Goal: Task Accomplishment & Management: Use online tool/utility

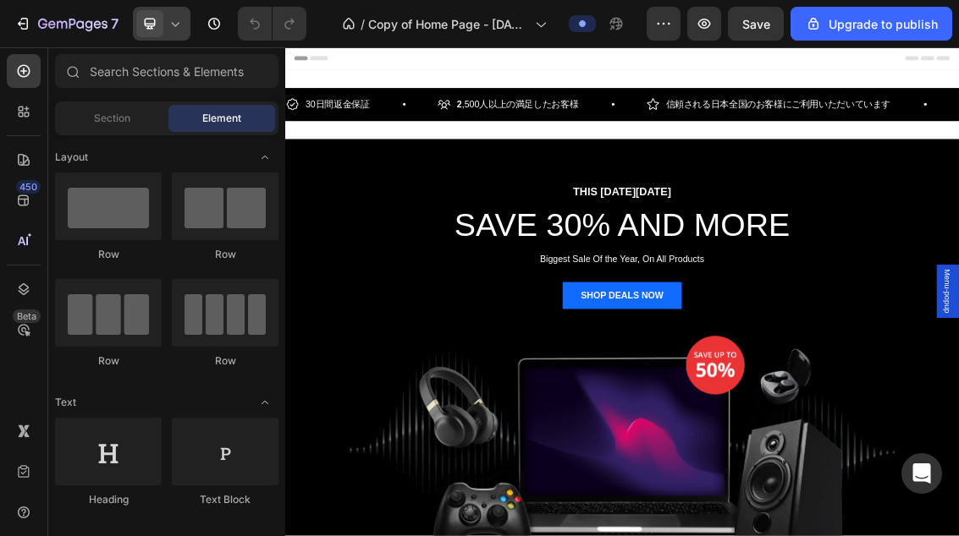
click at [171, 24] on icon at bounding box center [175, 23] width 17 height 17
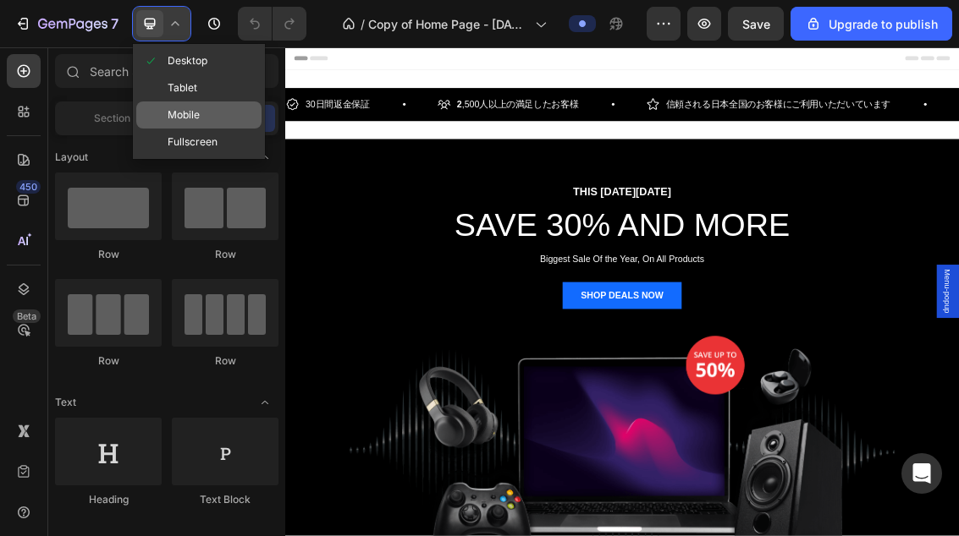
click at [179, 112] on span "Mobile" at bounding box center [184, 115] width 32 height 17
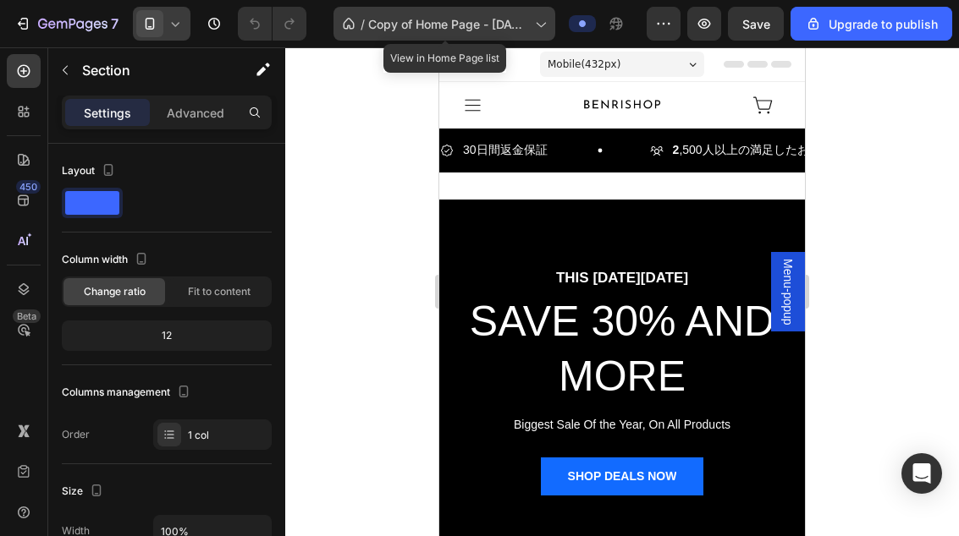
click at [499, 33] on div "/ Copy of Home Page - [DATE] 11:40:40" at bounding box center [444, 24] width 222 height 34
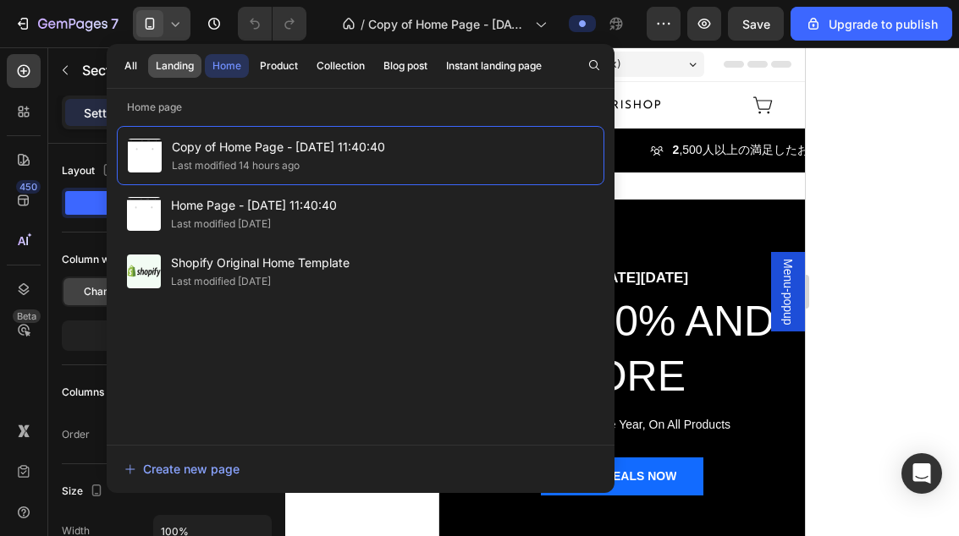
click at [194, 72] on div "Landing" at bounding box center [175, 65] width 38 height 15
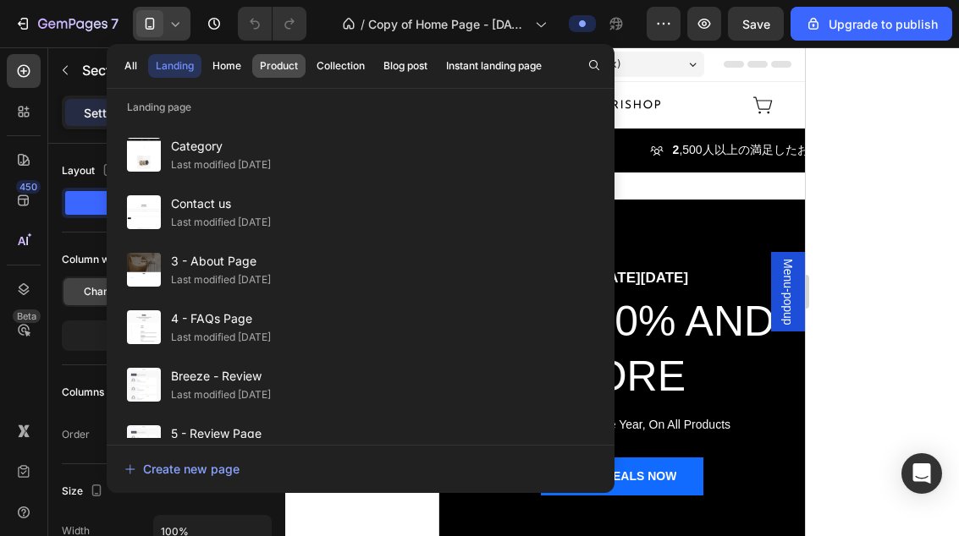
click at [287, 63] on div "Product" at bounding box center [279, 65] width 38 height 15
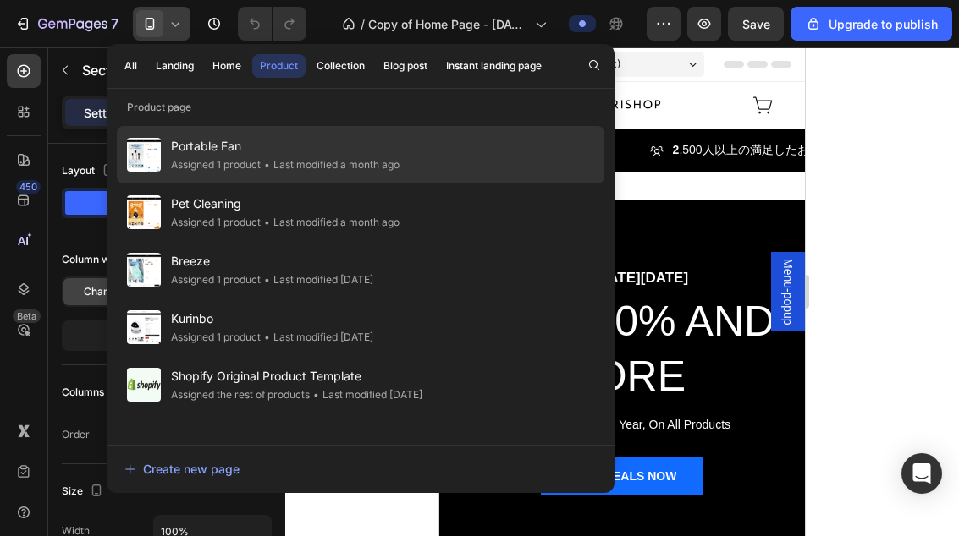
click at [425, 184] on div "Portable Fan Assigned 1 product • Last modified a month ago" at bounding box center [360, 213] width 487 height 58
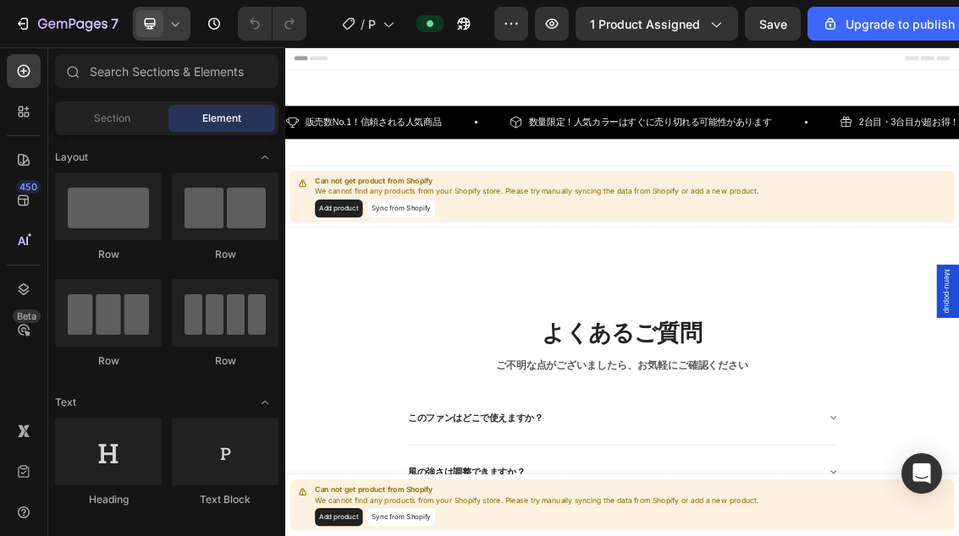
click at [173, 19] on icon at bounding box center [175, 23] width 17 height 17
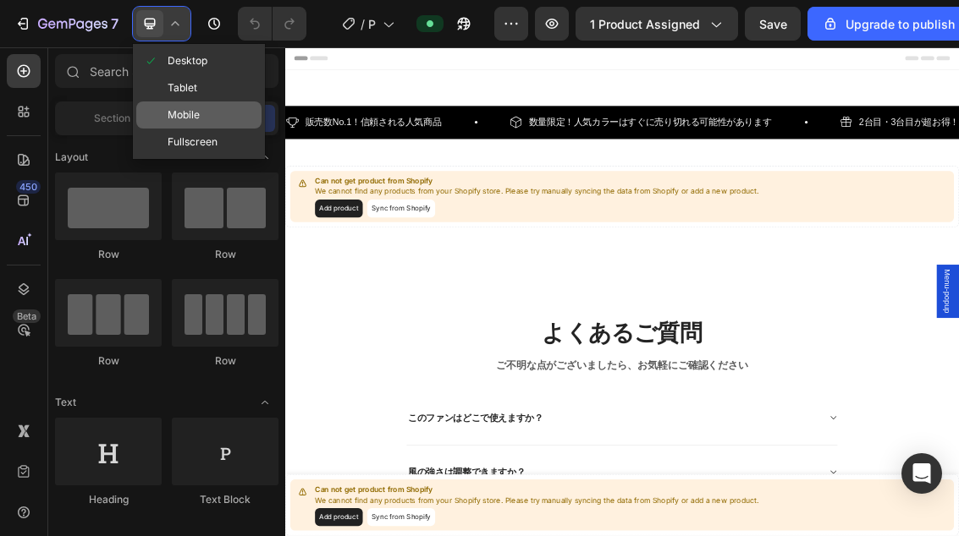
click at [201, 129] on div "Mobile" at bounding box center [198, 142] width 125 height 27
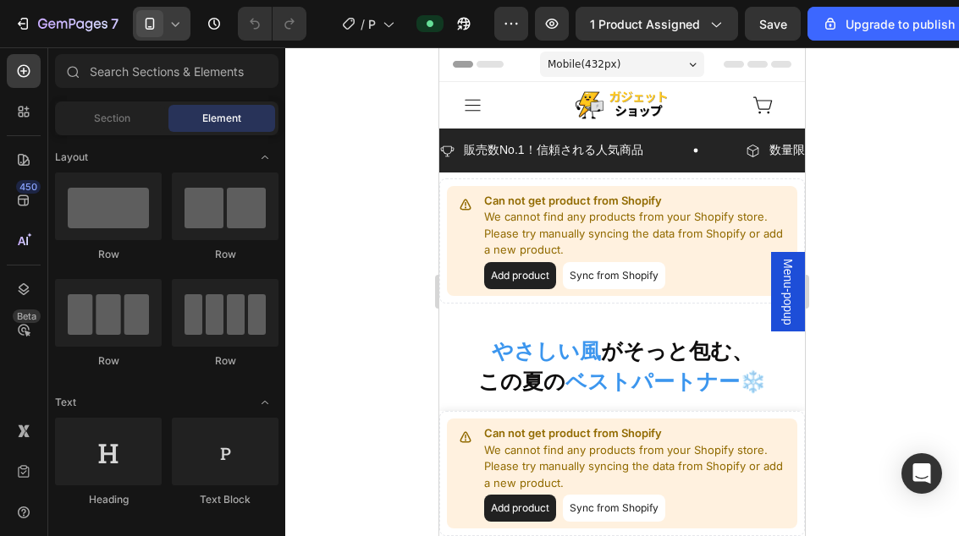
click at [153, 35] on span at bounding box center [149, 23] width 27 height 27
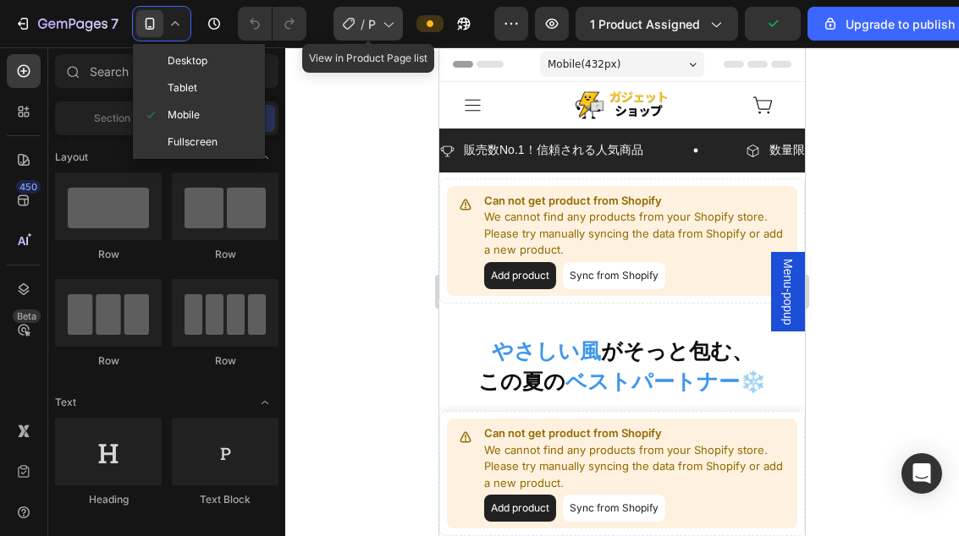
click at [392, 22] on icon at bounding box center [387, 23] width 17 height 17
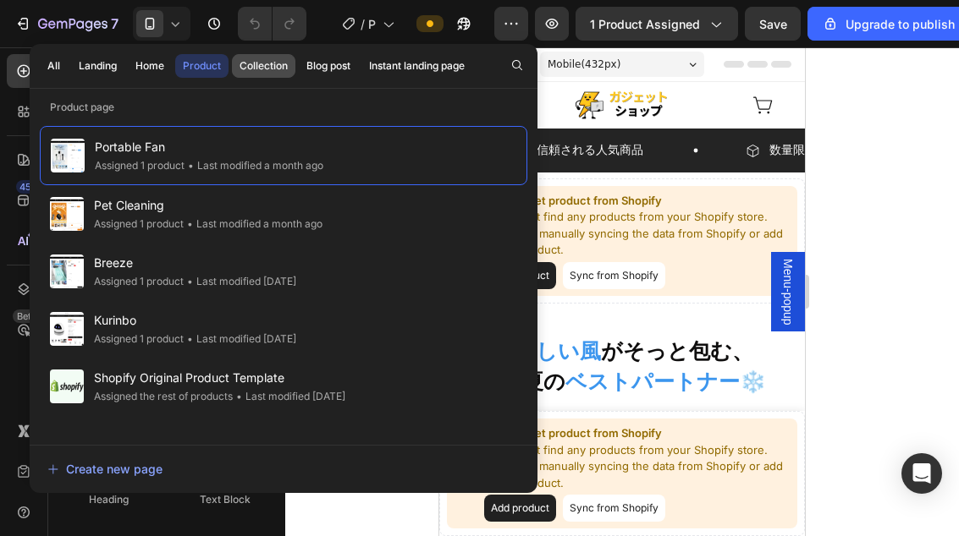
click at [299, 74] on button "Collection" at bounding box center [328, 66] width 59 height 24
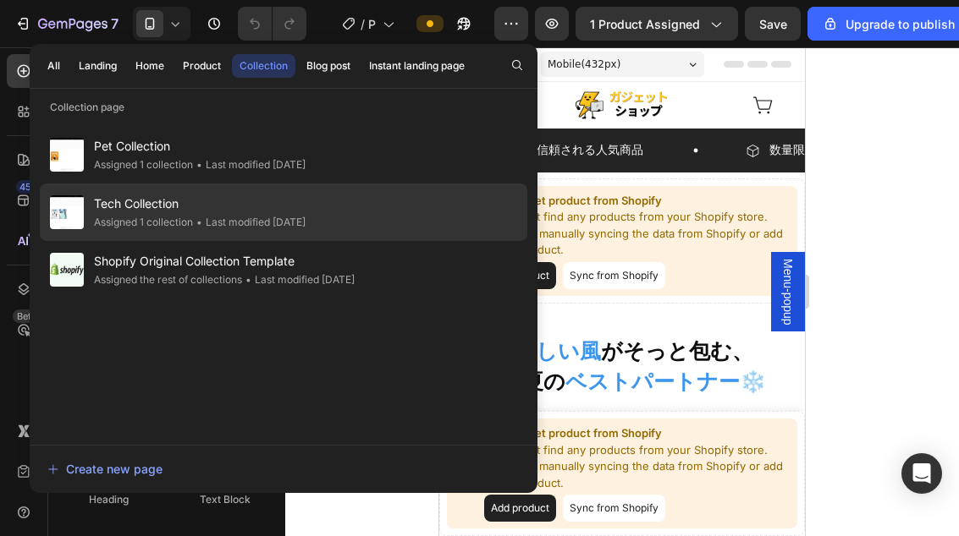
click at [261, 223] on div "• Last modified 2 months ago" at bounding box center [249, 222] width 113 height 17
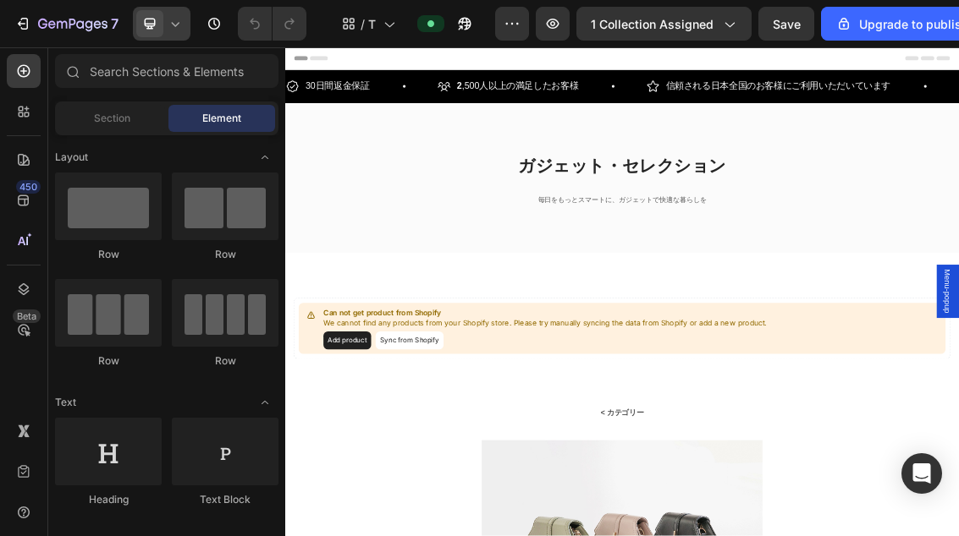
click at [175, 25] on icon at bounding box center [176, 24] width 8 height 4
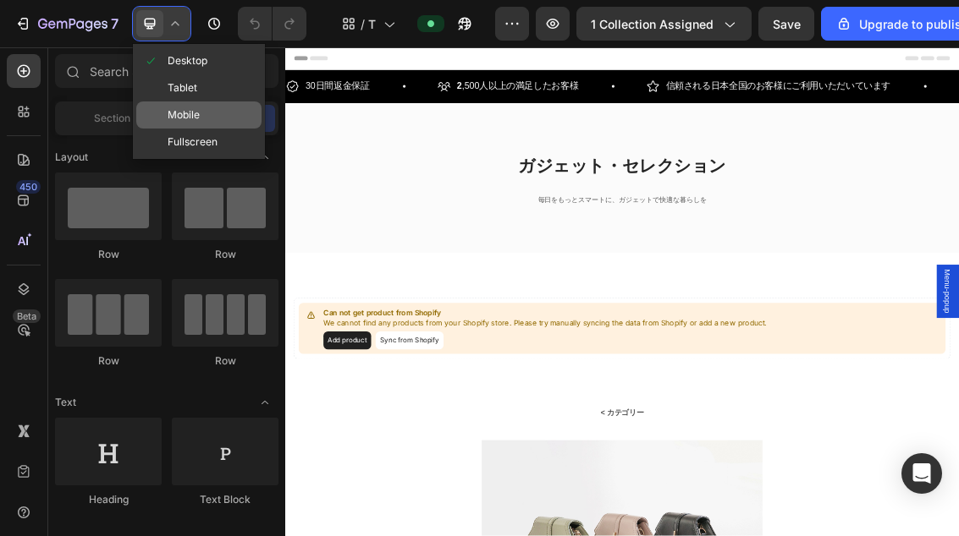
click at [204, 129] on div "Mobile" at bounding box center [198, 142] width 125 height 27
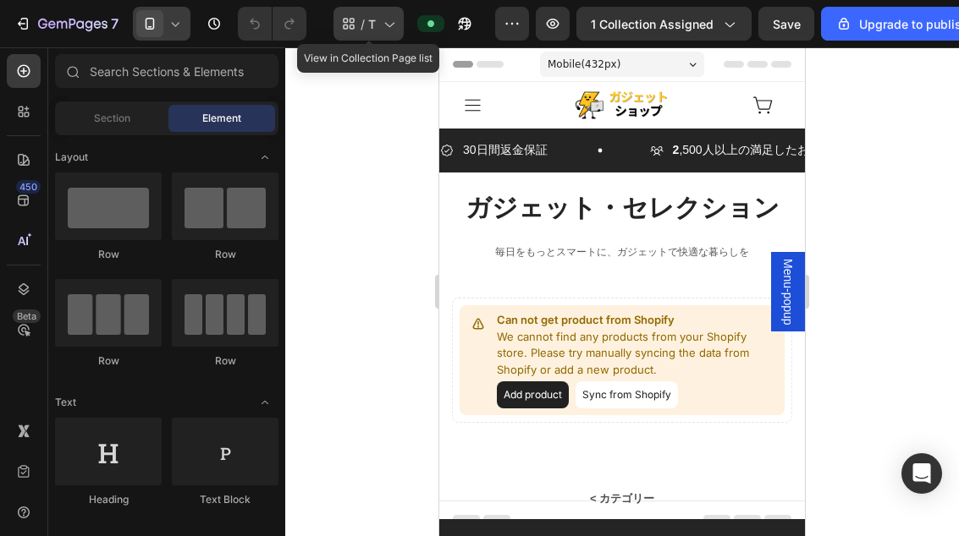
click at [389, 31] on icon at bounding box center [388, 23] width 17 height 17
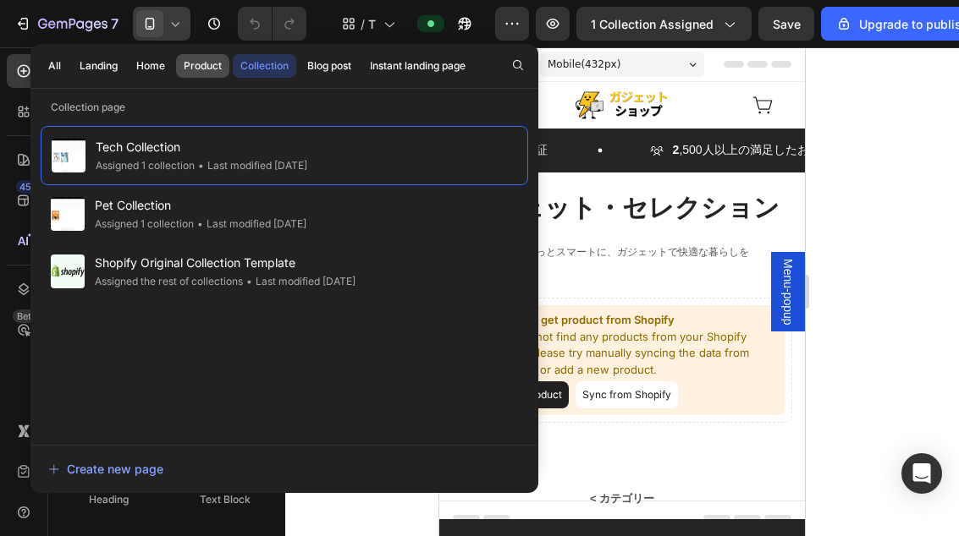
click at [195, 72] on div "Product" at bounding box center [203, 65] width 38 height 15
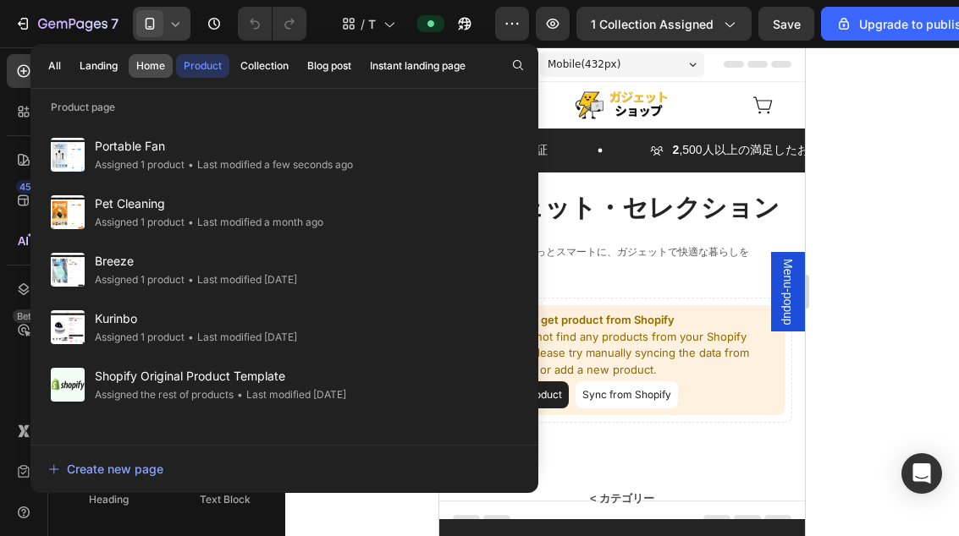
click at [160, 74] on button "Home" at bounding box center [151, 66] width 44 height 24
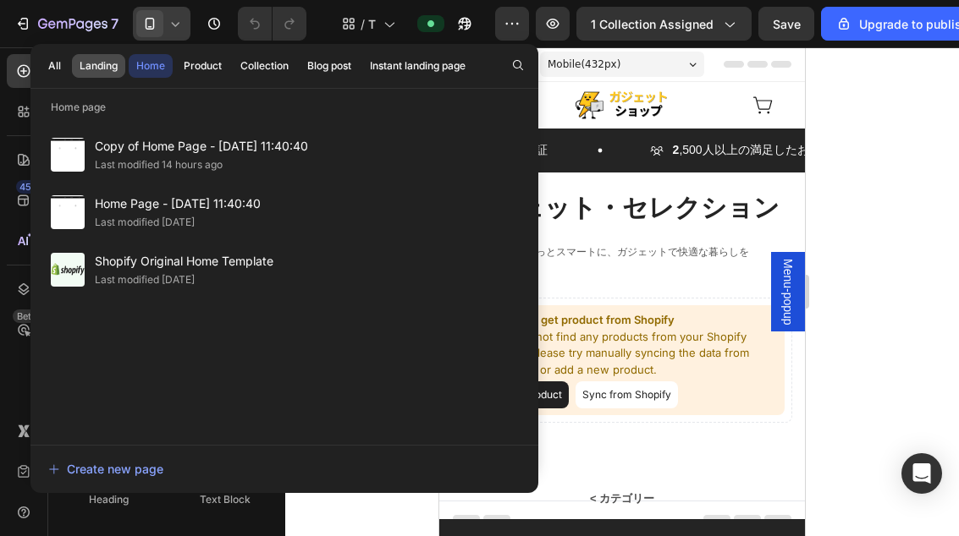
click at [96, 69] on div "Landing" at bounding box center [99, 65] width 38 height 15
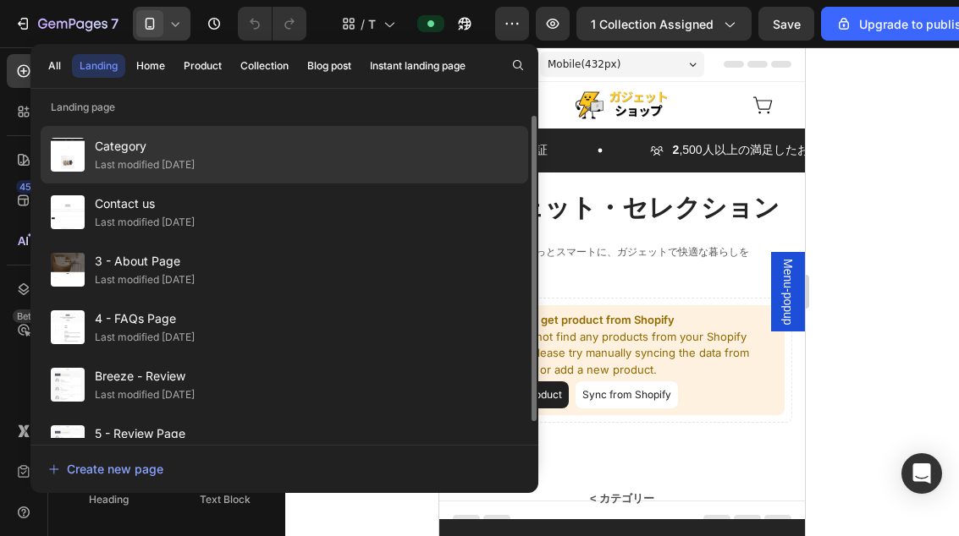
click at [170, 147] on span "Category" at bounding box center [145, 146] width 100 height 20
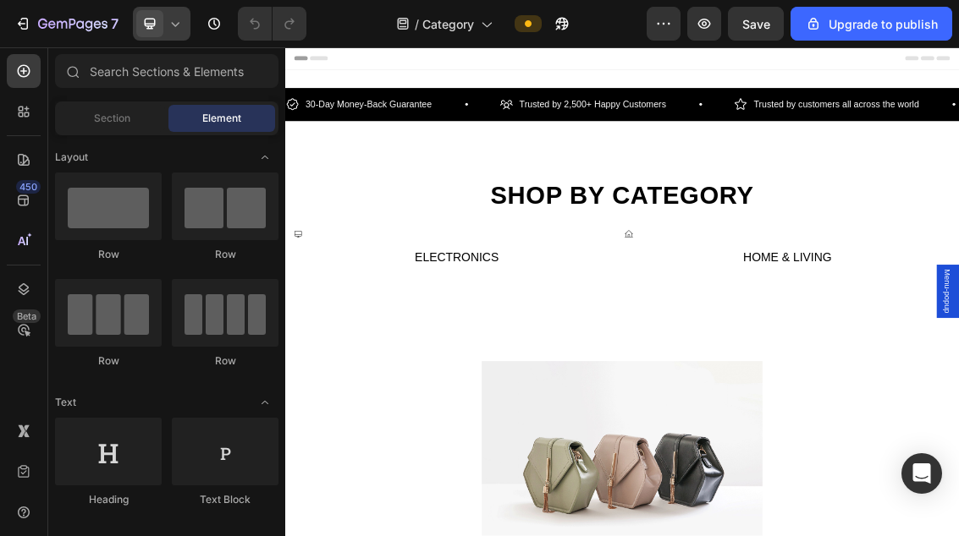
click at [140, 14] on span at bounding box center [149, 23] width 27 height 27
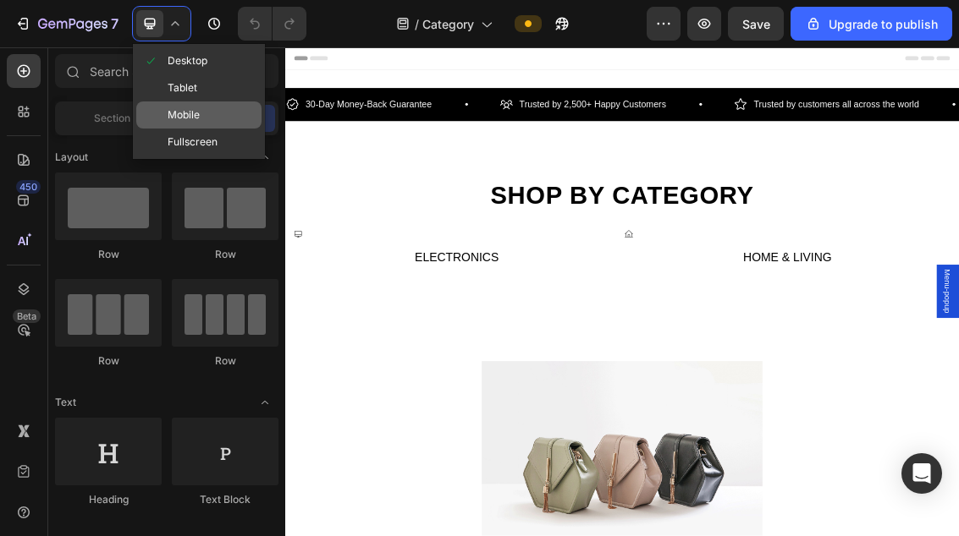
click at [209, 129] on div "Mobile" at bounding box center [198, 142] width 125 height 27
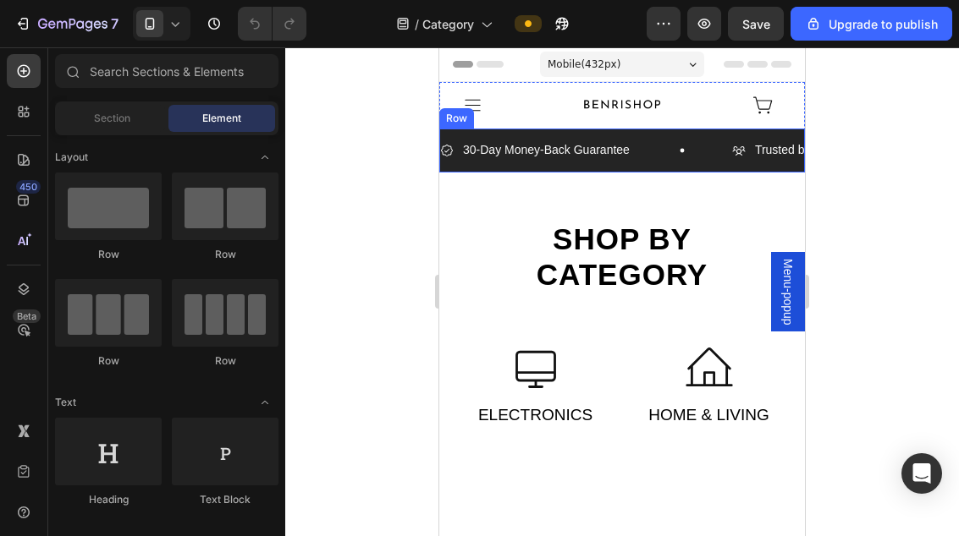
click at [639, 132] on div "30-Day Money-Back Guarantee Item List Trusted by 2,500+ Happy Customers Item Li…" at bounding box center [622, 150] width 366 height 43
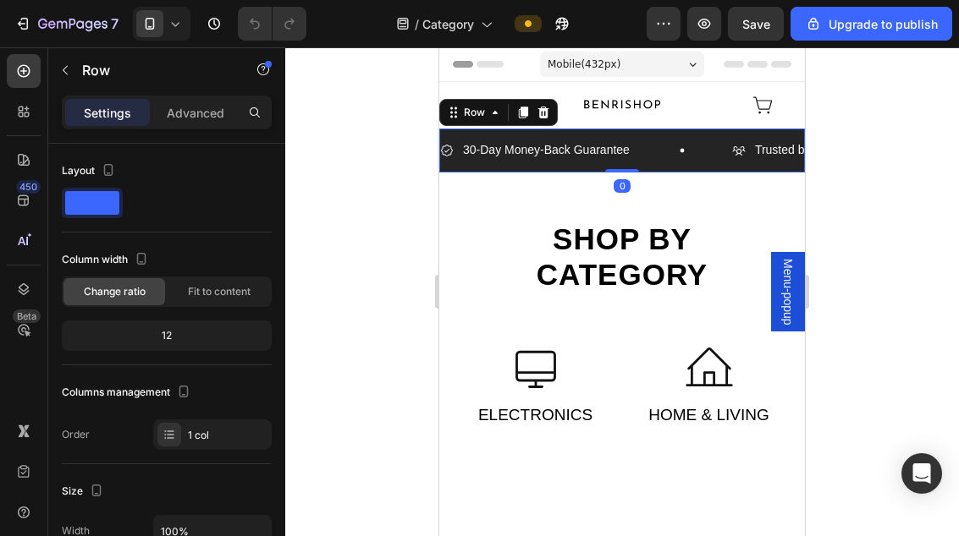
click at [647, 132] on div "30-Day Money-Back Guarantee Item List Trusted by 2,500+ Happy Customers Item Li…" at bounding box center [622, 150] width 366 height 43
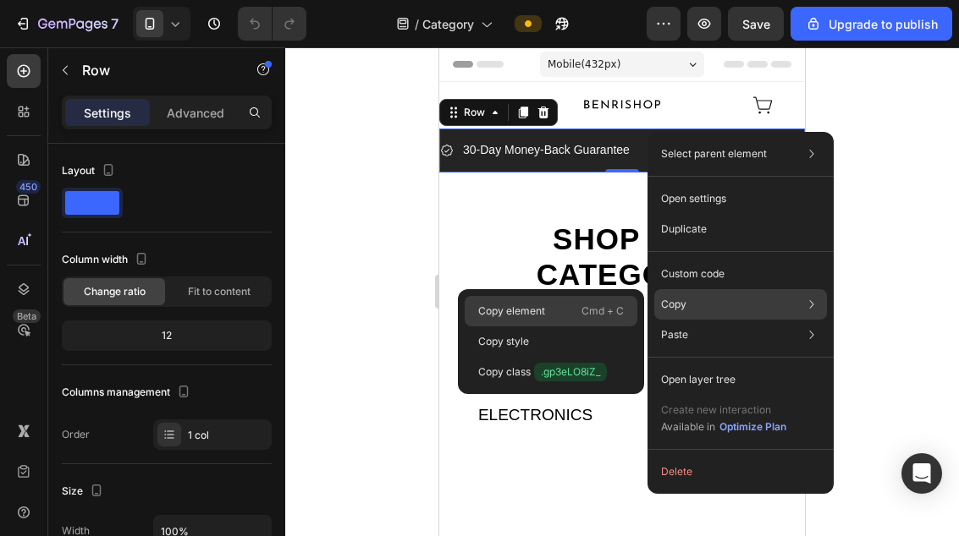
click at [586, 316] on p "Cmd + C" at bounding box center [602, 311] width 42 height 17
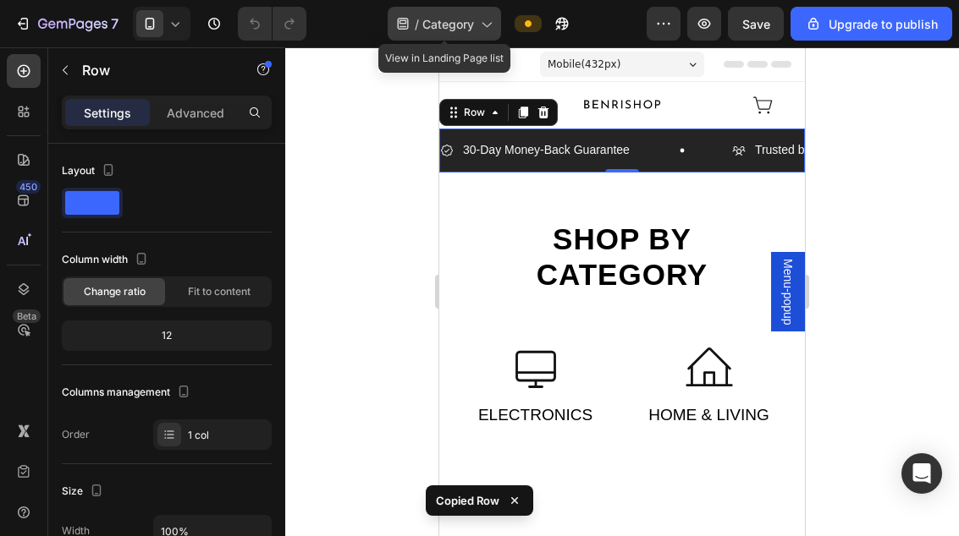
click at [470, 19] on span "Category" at bounding box center [448, 24] width 52 height 18
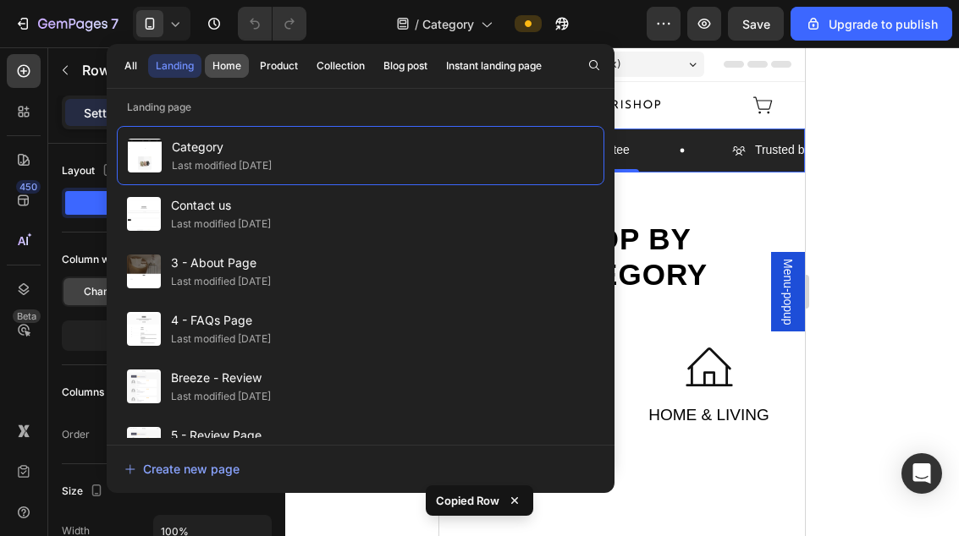
click at [231, 69] on div "Home" at bounding box center [226, 65] width 29 height 15
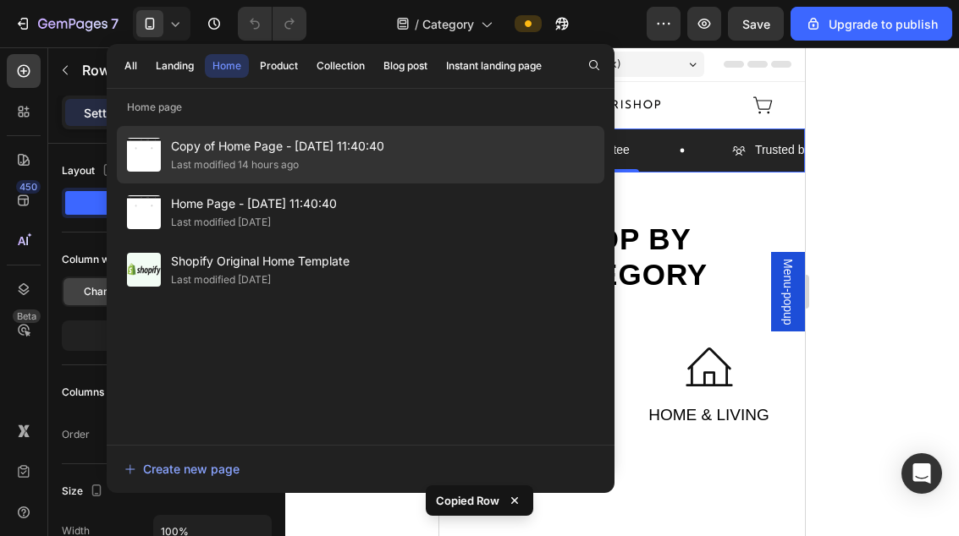
click at [318, 158] on div "Last modified 14 hours ago" at bounding box center [277, 165] width 213 height 17
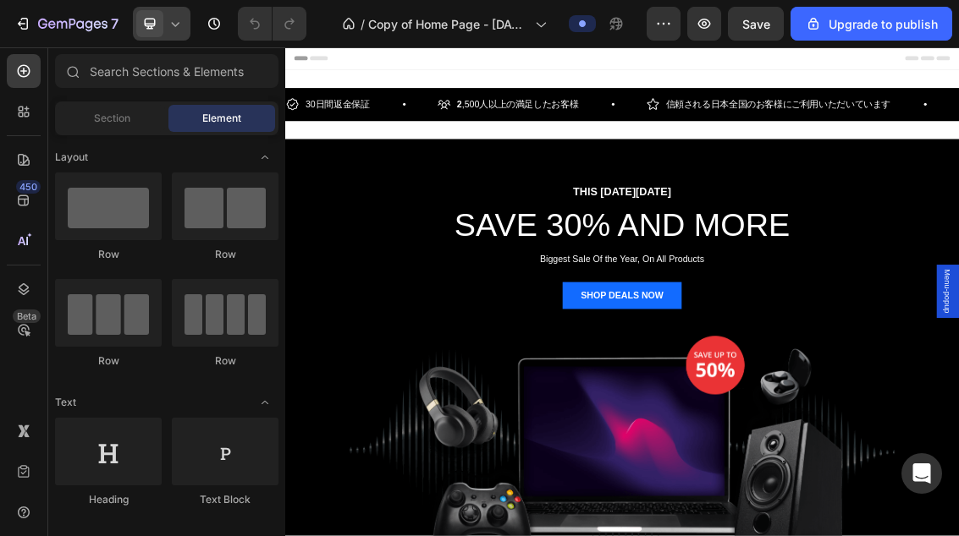
click at [168, 33] on div at bounding box center [162, 24] width 58 height 34
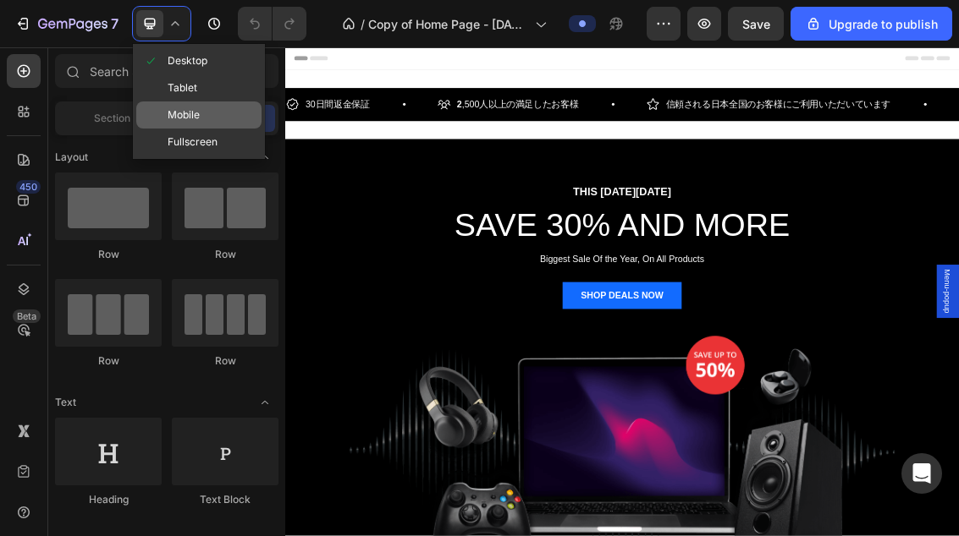
click at [214, 129] on div "Mobile" at bounding box center [198, 142] width 125 height 27
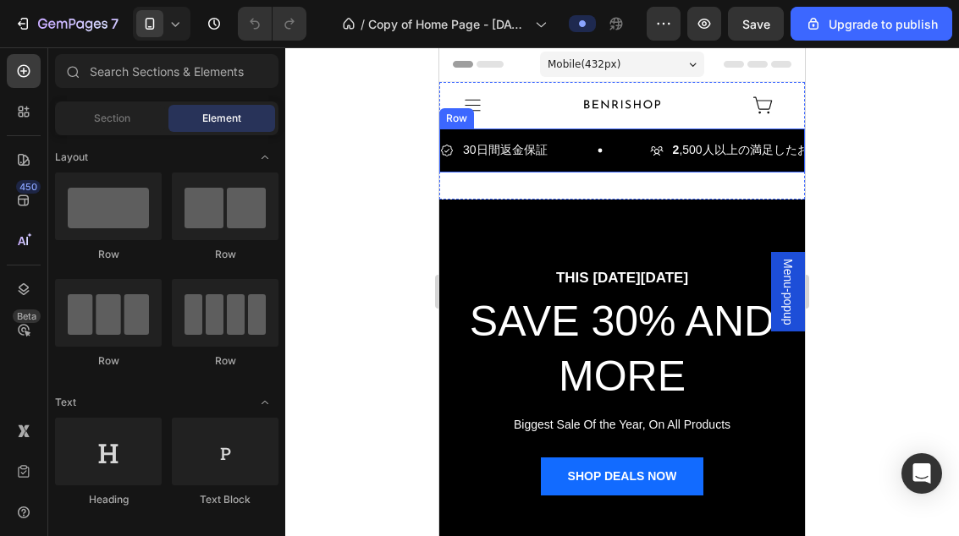
click at [610, 134] on div "30日間返金保証 Item List 2 ,500人以上の満足したお客様 Item List 信頼される日本全国のお客様にご利用いただいています Item L…" at bounding box center [622, 150] width 366 height 43
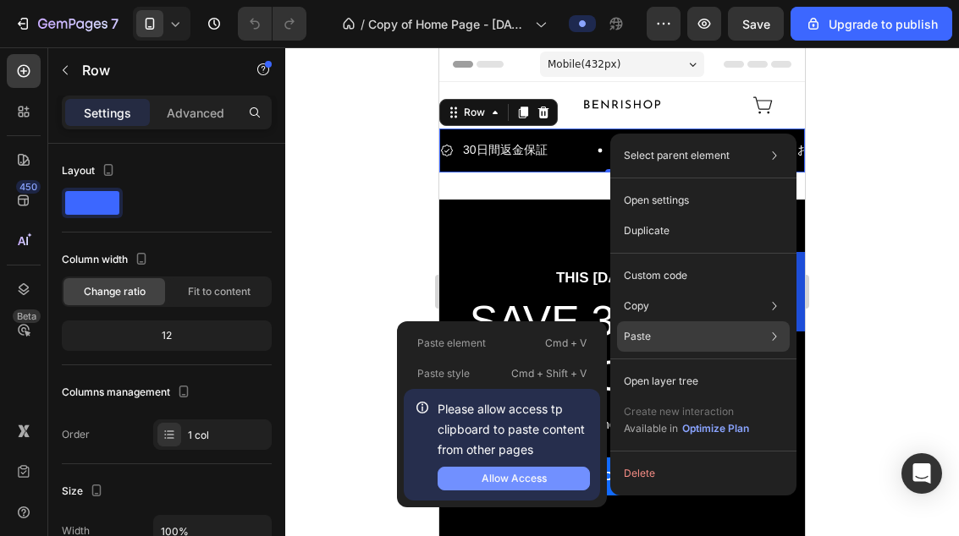
click at [552, 480] on button "Allow Access" at bounding box center [513, 479] width 152 height 24
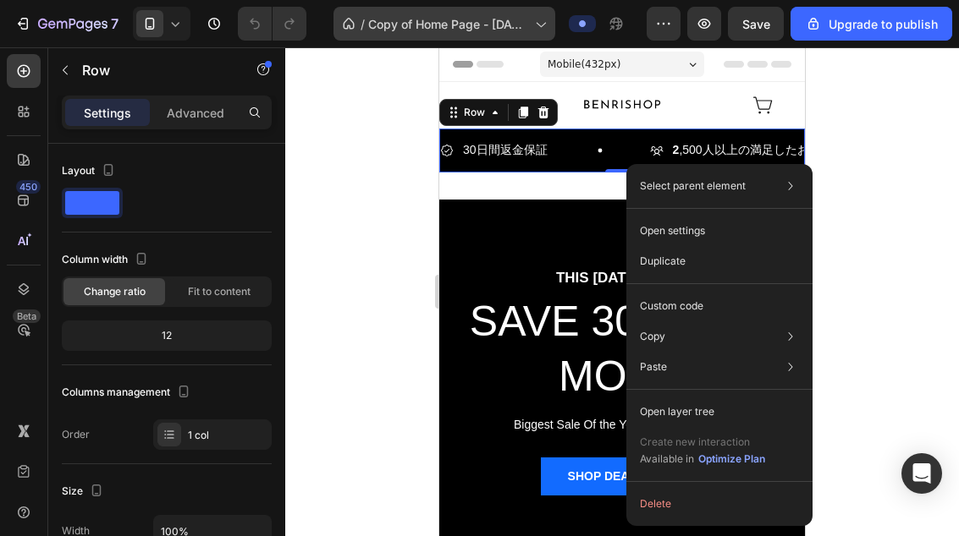
click at [479, 22] on span "Copy of Home Page - [DATE] 11:40:40" at bounding box center [448, 24] width 160 height 18
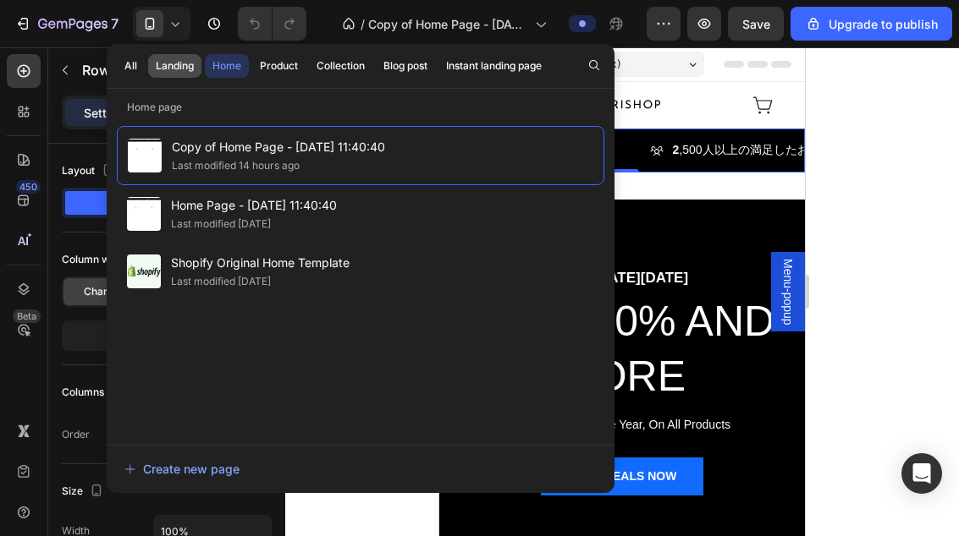
click at [173, 62] on div "Landing" at bounding box center [175, 65] width 38 height 15
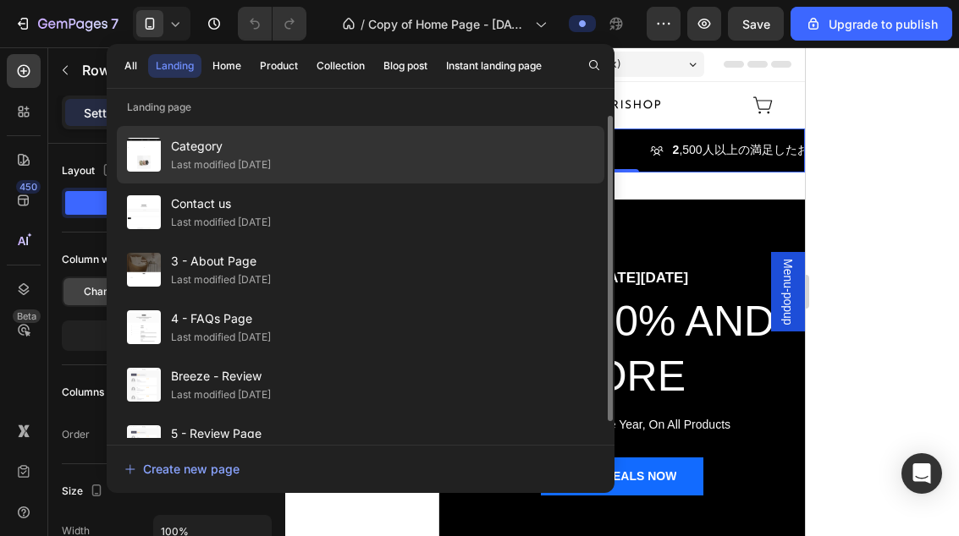
click at [224, 147] on span "Category" at bounding box center [221, 146] width 100 height 20
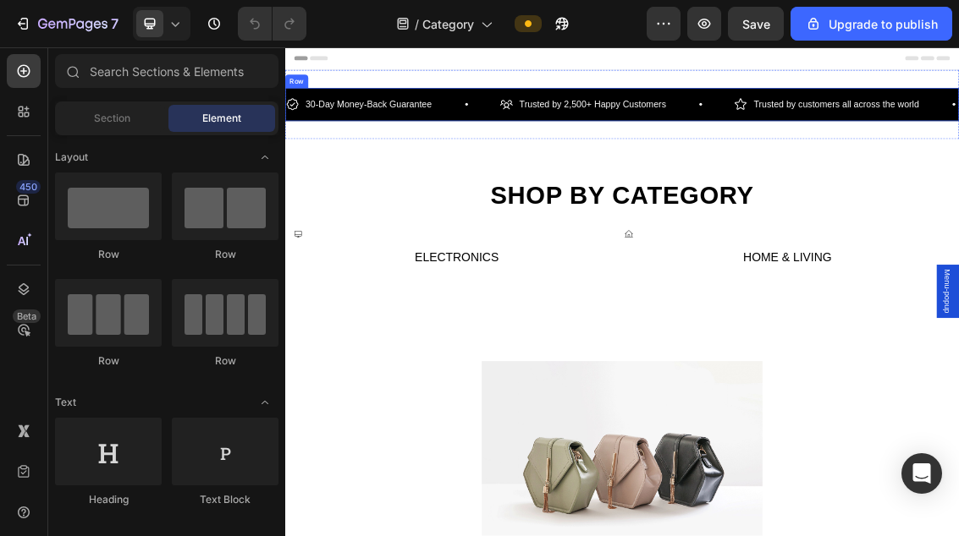
click at [541, 148] on div "30-Day Money-Back Guarantee Item List Trusted by 2,500+ Happy Customers Item Li…" at bounding box center [792, 134] width 1015 height 50
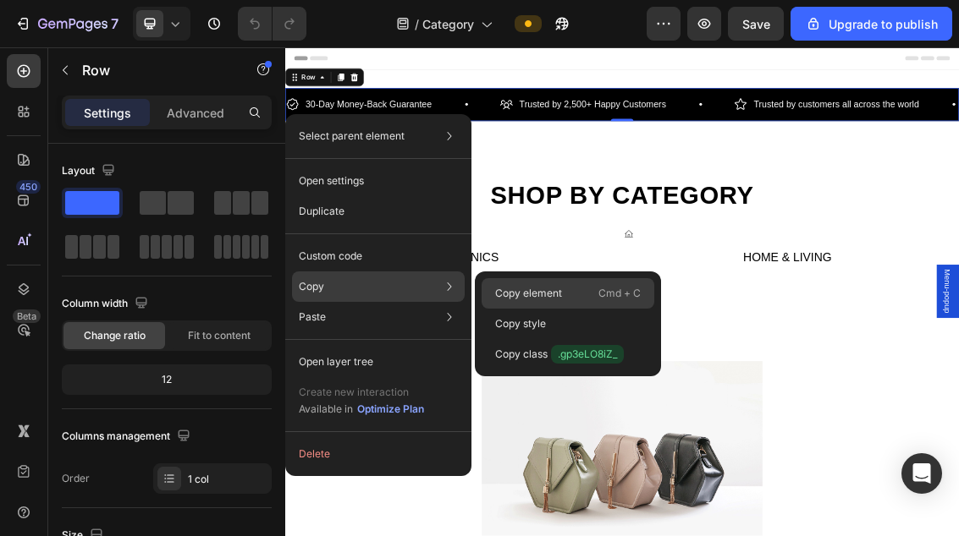
click at [521, 297] on p "Copy element" at bounding box center [528, 293] width 67 height 15
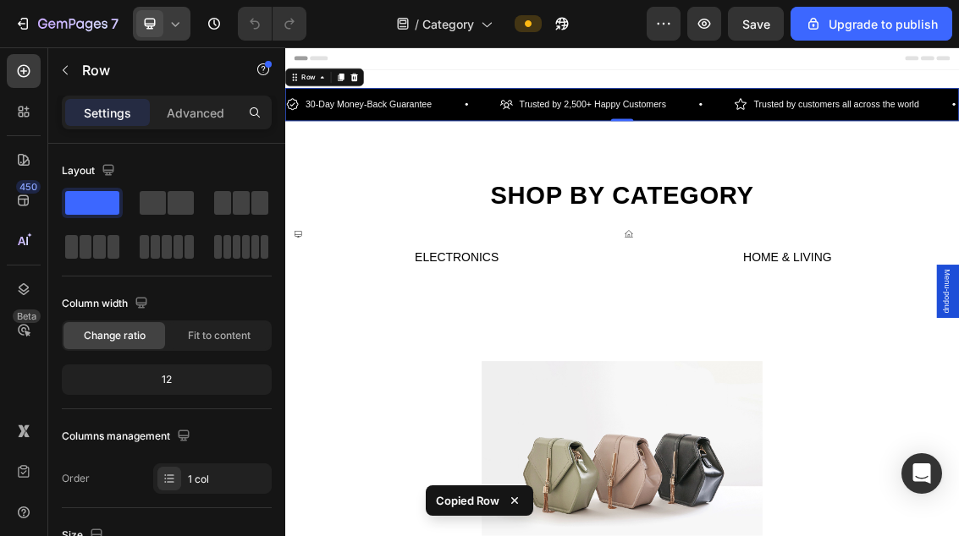
click at [182, 32] on div at bounding box center [162, 24] width 58 height 34
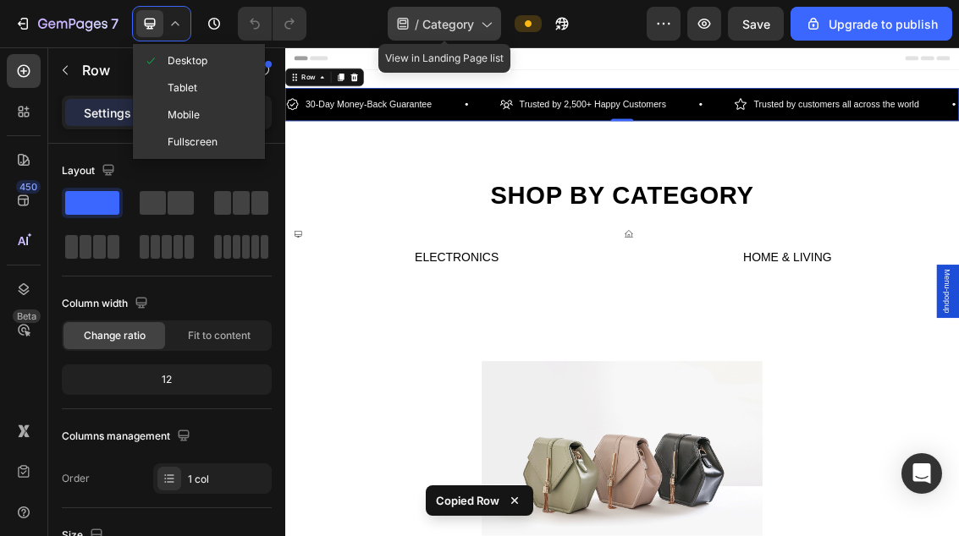
click at [420, 18] on div "/ Category" at bounding box center [444, 24] width 113 height 34
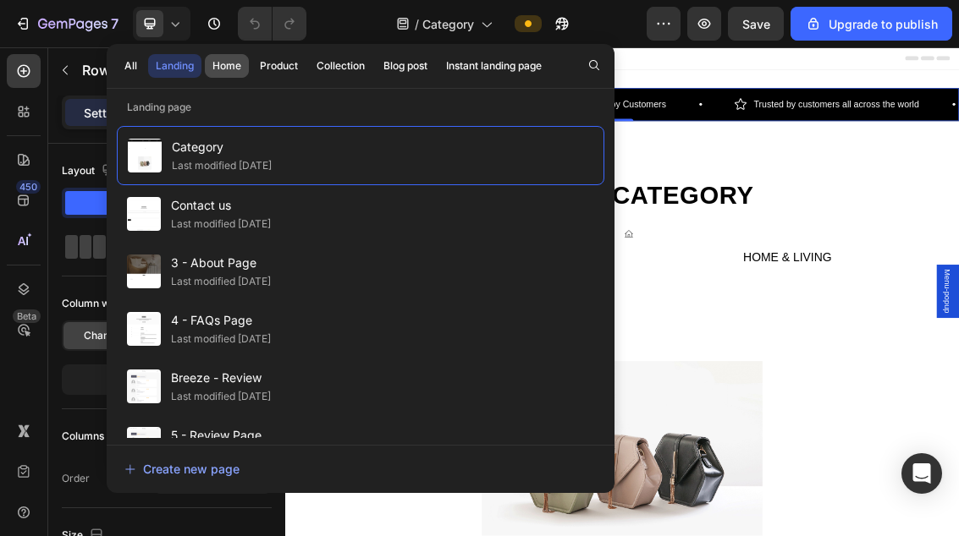
click at [234, 63] on div "Home" at bounding box center [226, 65] width 29 height 15
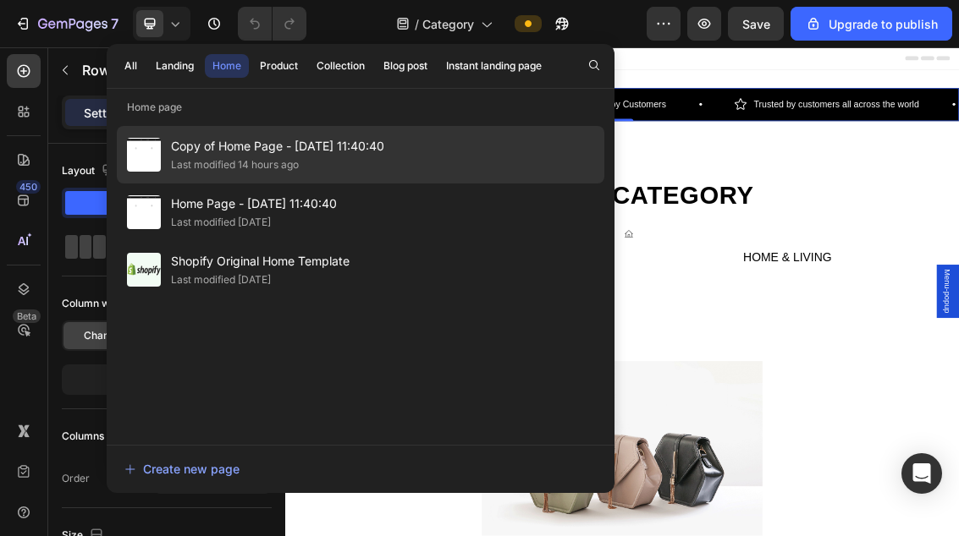
click at [384, 157] on div "Last modified 14 hours ago" at bounding box center [277, 165] width 213 height 17
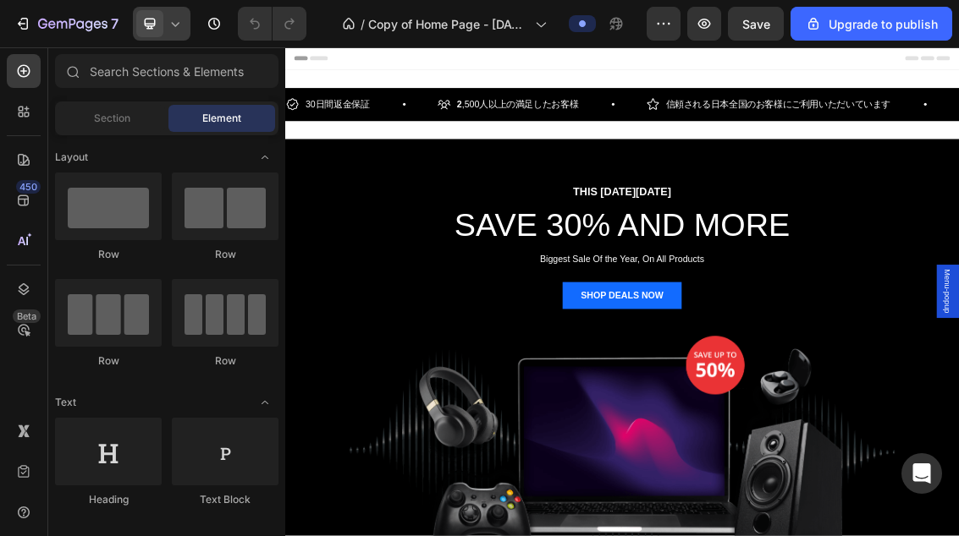
click at [167, 24] on icon at bounding box center [175, 23] width 17 height 17
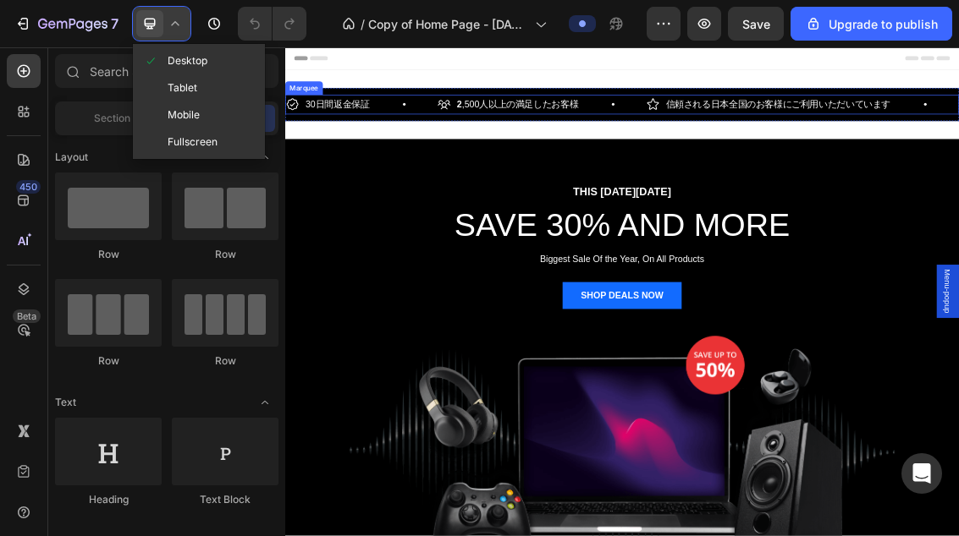
click at [168, 113] on span "Mobile" at bounding box center [184, 115] width 32 height 17
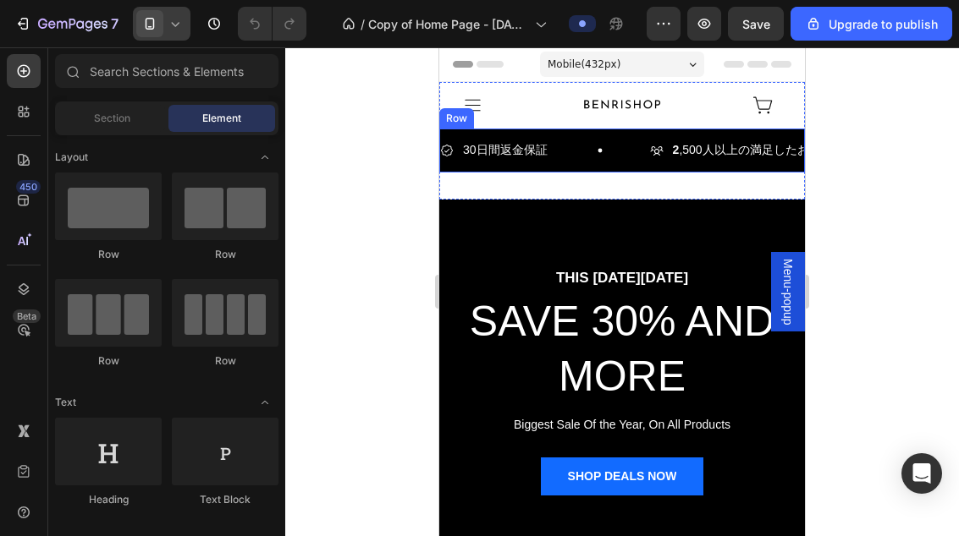
click at [617, 167] on div "30日間返金保証 Item List 2 ,500人以上の満足したお客様 Item List 信頼される日本全国のお客様にご利用いただいています Item L…" at bounding box center [622, 150] width 366 height 43
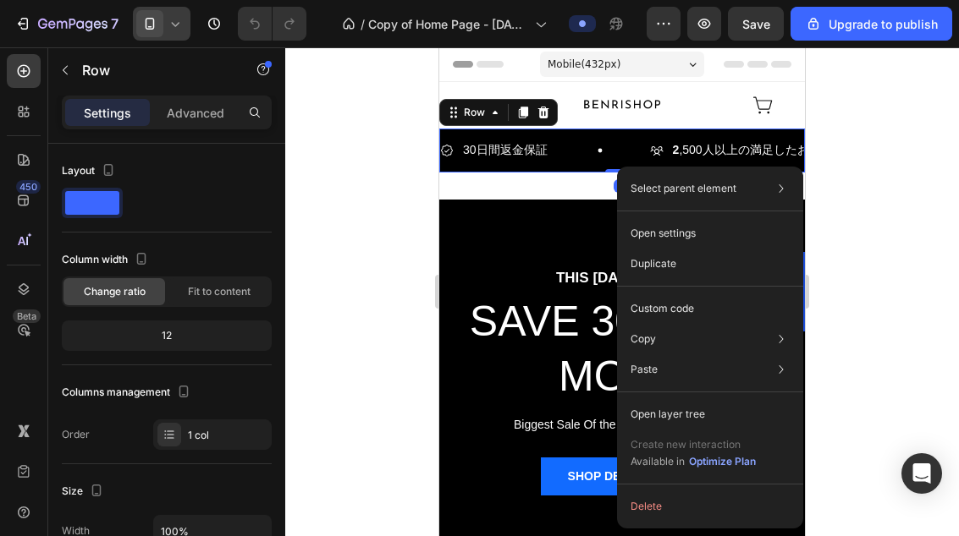
drag, startPoint x: 617, startPoint y: 167, endPoint x: 1101, endPoint y: 265, distance: 493.8
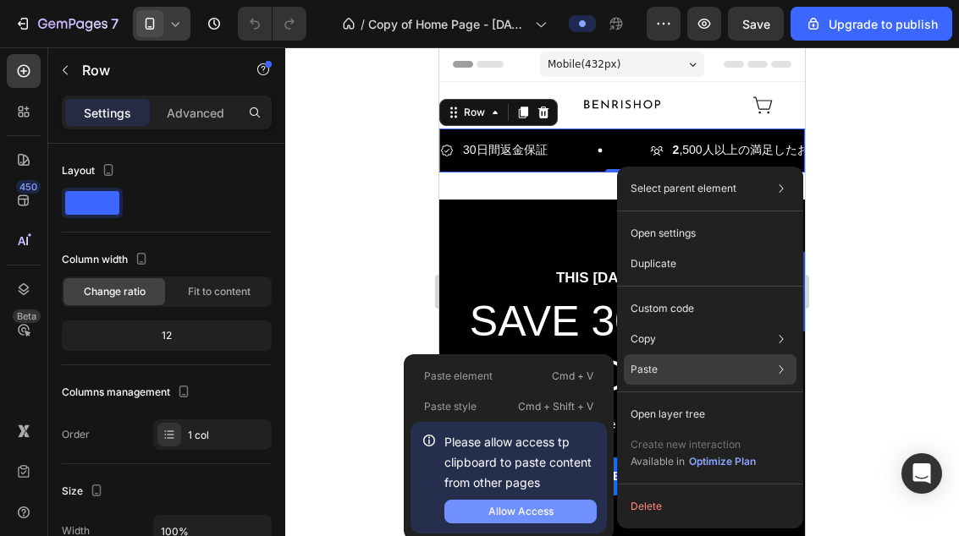
click at [479, 509] on button "Allow Access" at bounding box center [520, 512] width 152 height 24
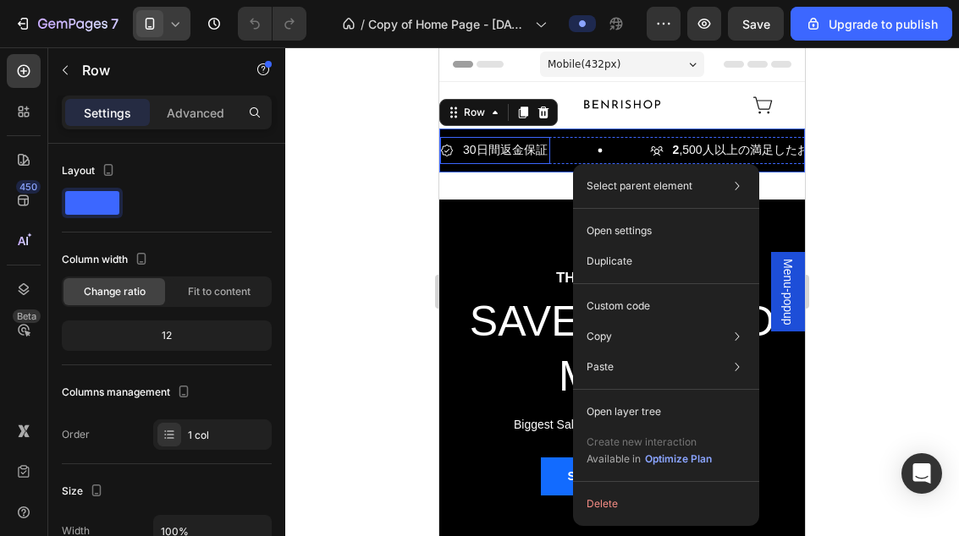
click at [517, 146] on p "30日間返金保証" at bounding box center [505, 150] width 85 height 21
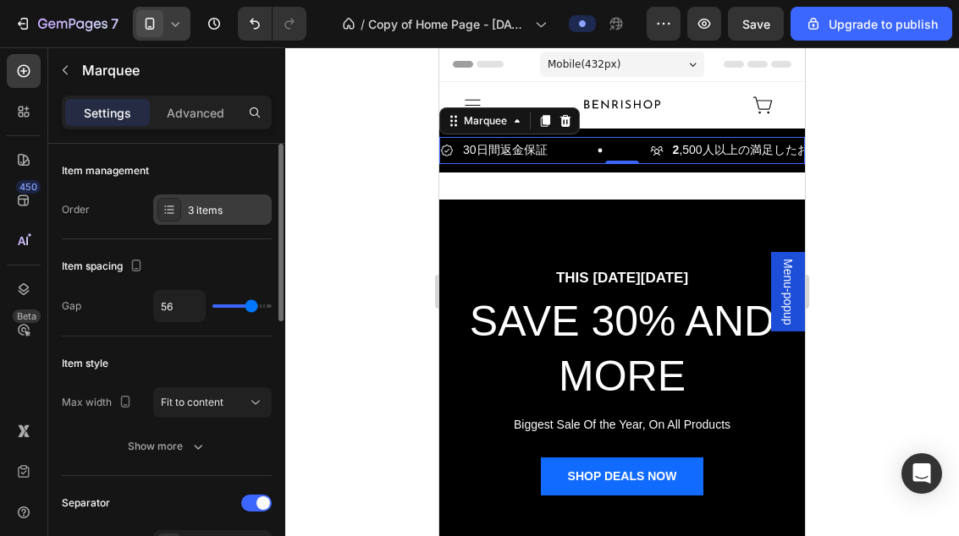
click at [164, 210] on icon at bounding box center [169, 210] width 14 height 14
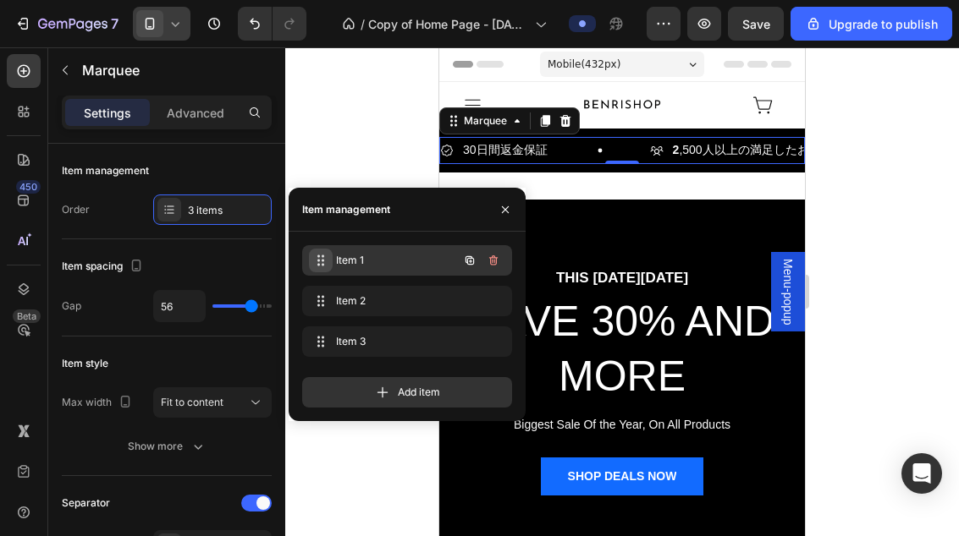
click at [322, 264] on icon at bounding box center [321, 261] width 14 height 14
click at [374, 261] on span "Item 1" at bounding box center [395, 260] width 125 height 15
click at [447, 260] on div "Item 1 Item 1" at bounding box center [383, 261] width 149 height 24
click at [459, 264] on button "button" at bounding box center [470, 261] width 24 height 24
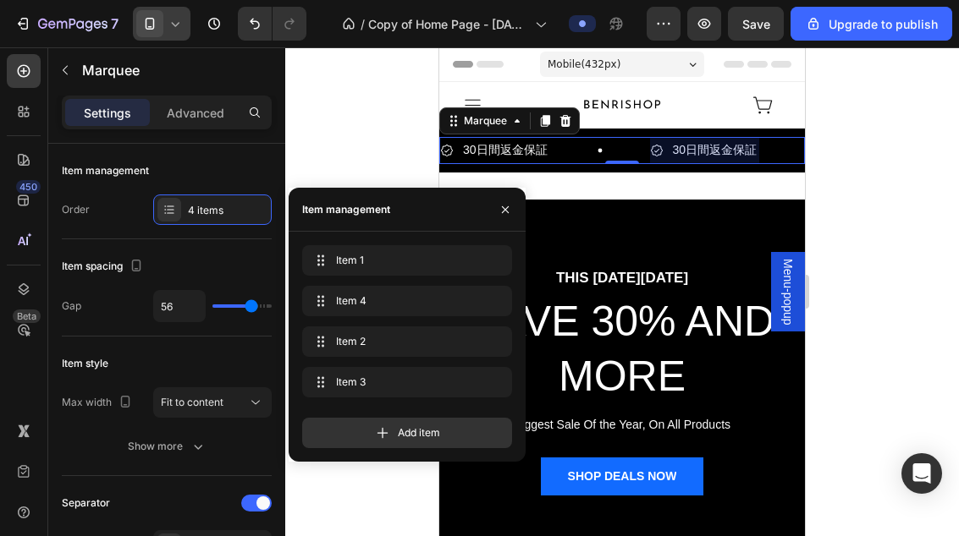
scroll to position [0, 82]
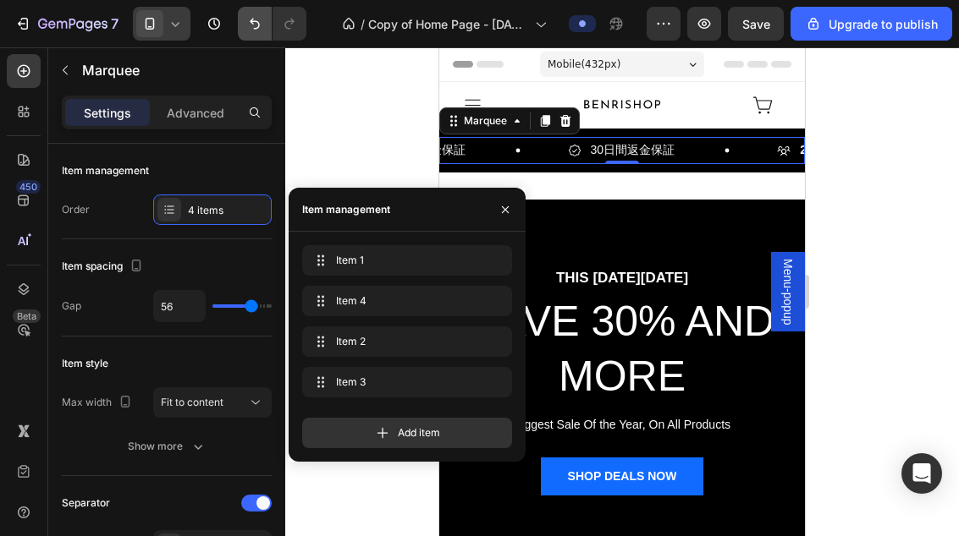
click at [258, 23] on icon "Undo/Redo" at bounding box center [255, 24] width 10 height 11
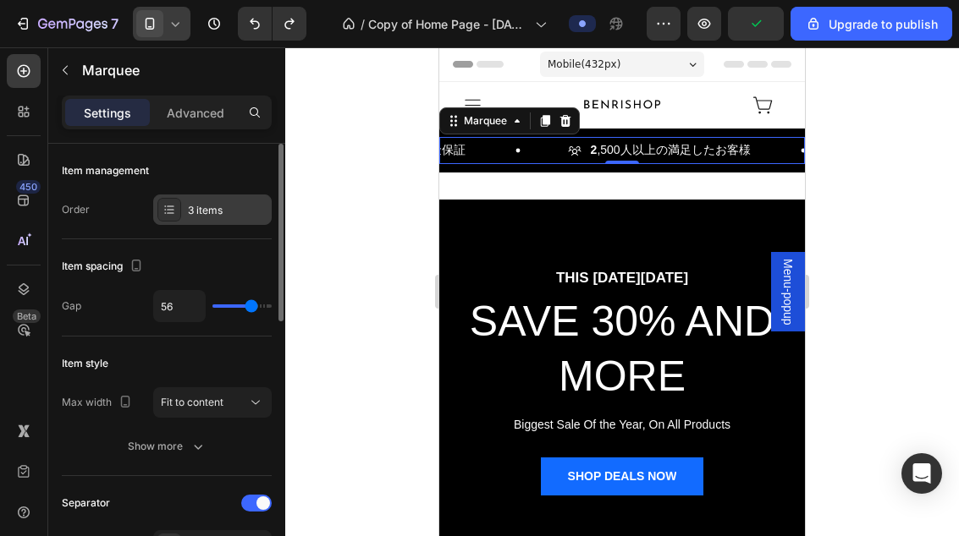
click at [220, 223] on div "3 items" at bounding box center [212, 210] width 118 height 30
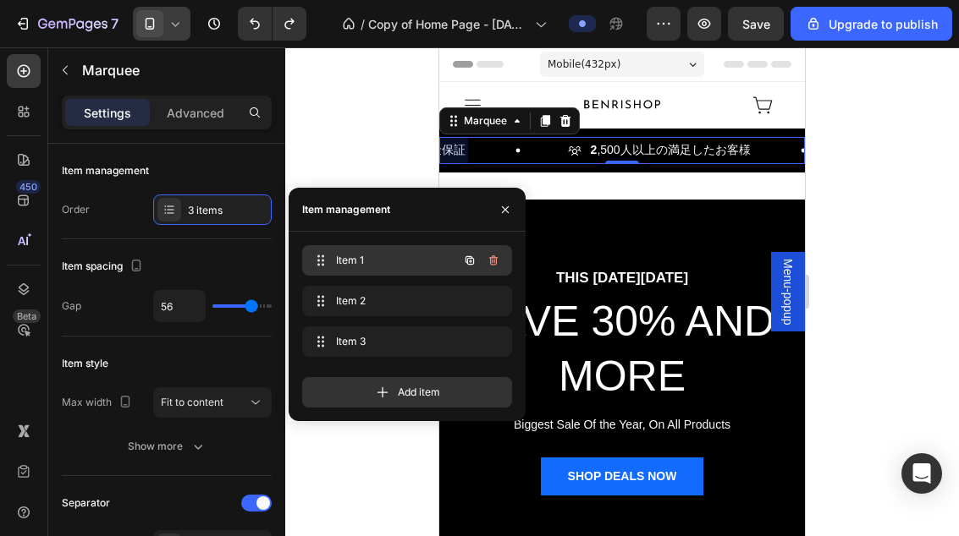
click at [380, 256] on span "Item 1" at bounding box center [384, 260] width 96 height 15
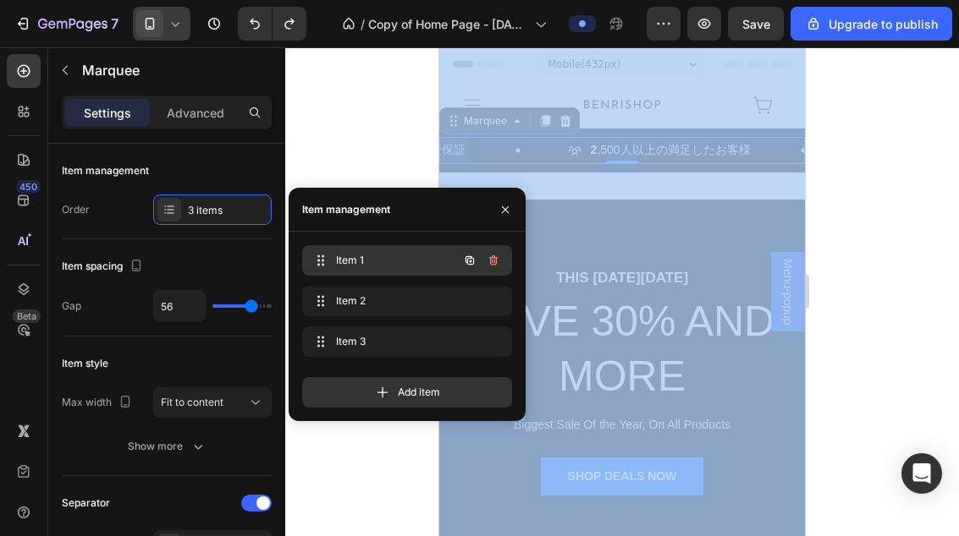
click at [380, 256] on span "Item 1" at bounding box center [384, 260] width 96 height 15
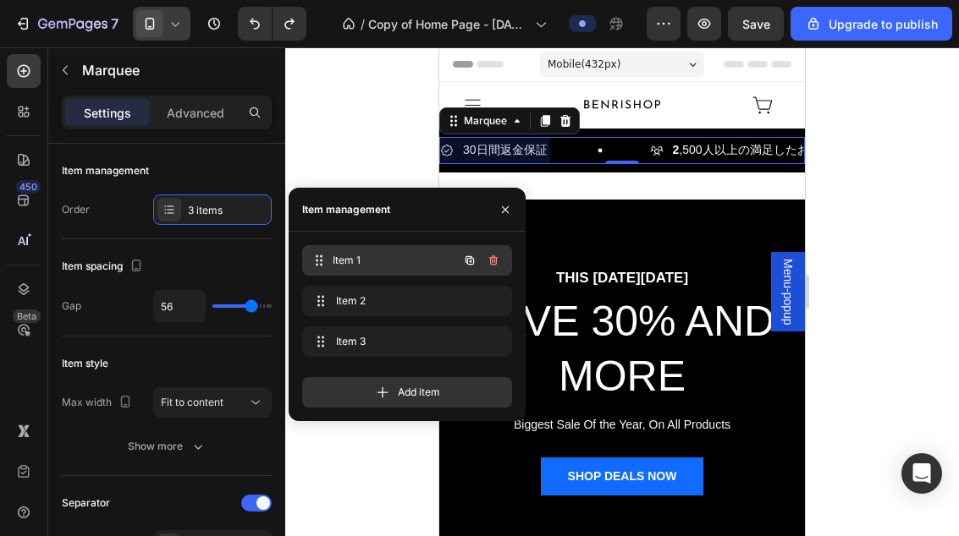
click at [380, 256] on span "Item 1" at bounding box center [395, 260] width 125 height 15
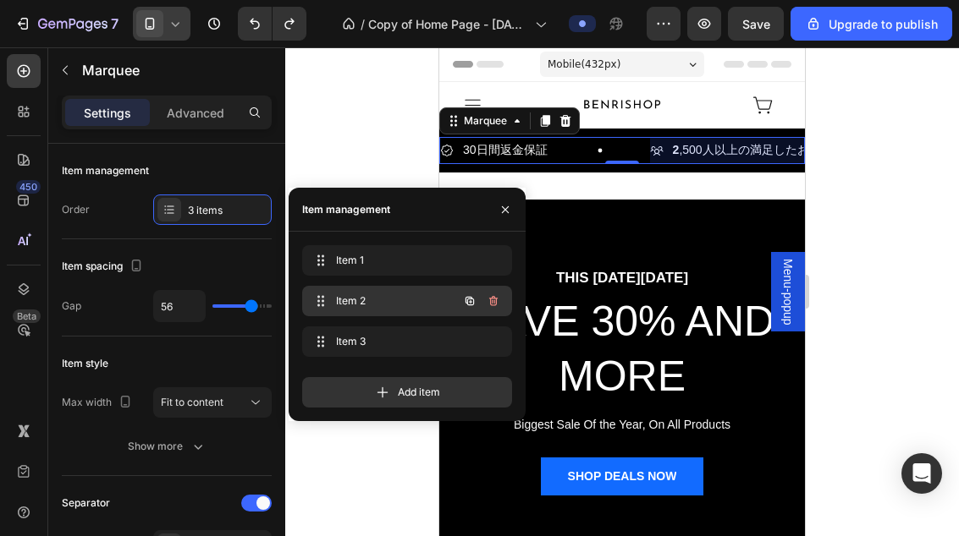
click at [442, 299] on div "Item 2 Item 2" at bounding box center [383, 301] width 149 height 24
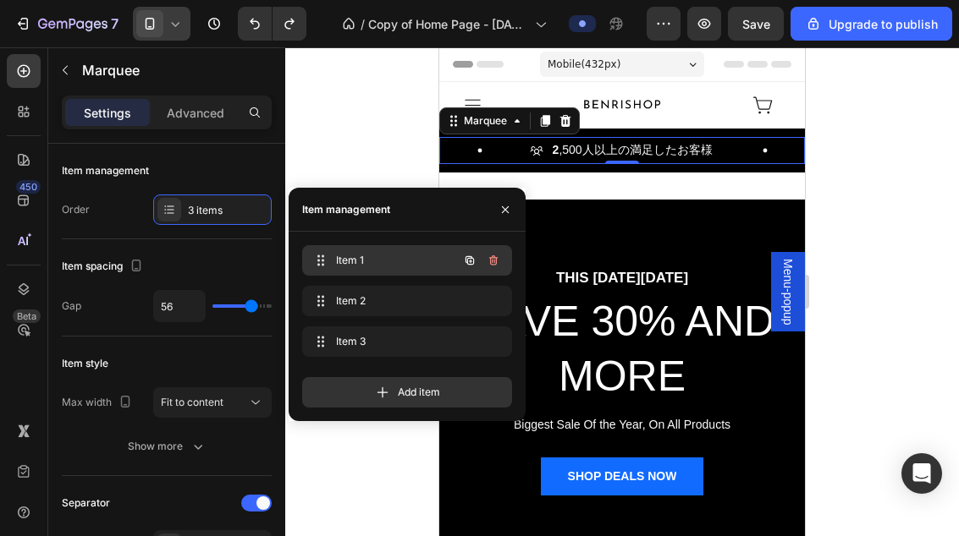
click at [407, 261] on span "Item 1" at bounding box center [384, 260] width 96 height 15
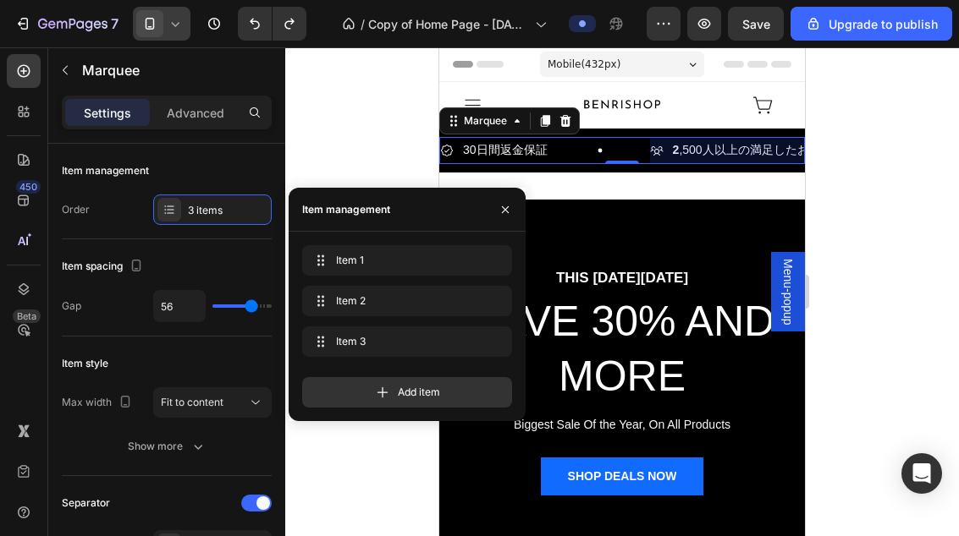
click at [889, 264] on div at bounding box center [621, 291] width 673 height 489
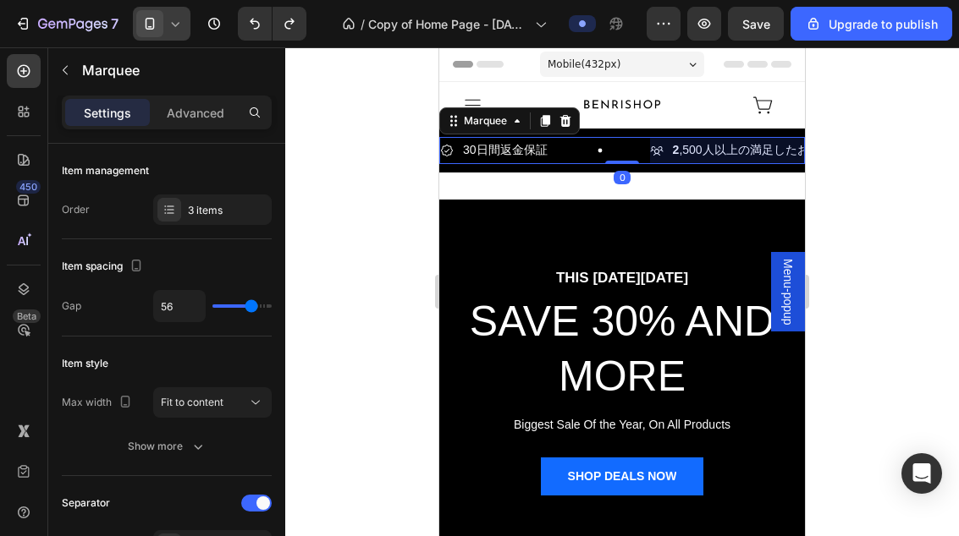
click at [573, 160] on div "30日間返金保証 Item List" at bounding box center [545, 150] width 210 height 26
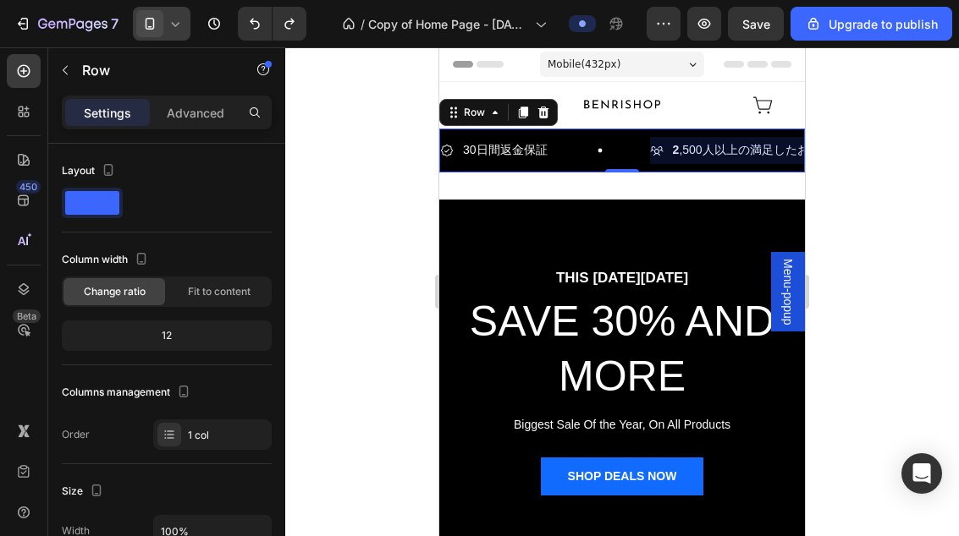
click at [585, 164] on div "30日間返金保証 Item List 2 ,500人以上の満足したお客様 Item List 信頼される日本全国のお客様にご利用いただいています Item L…" at bounding box center [622, 150] width 366 height 43
click at [582, 167] on div "30日間返金保証 Item List 2 ,500人以上の満足したお客様 Item List 信頼される日本全国のお客様にご利用いただいています Item L…" at bounding box center [622, 150] width 366 height 43
click at [577, 150] on div "30日間返金保証 Item List" at bounding box center [545, 150] width 210 height 26
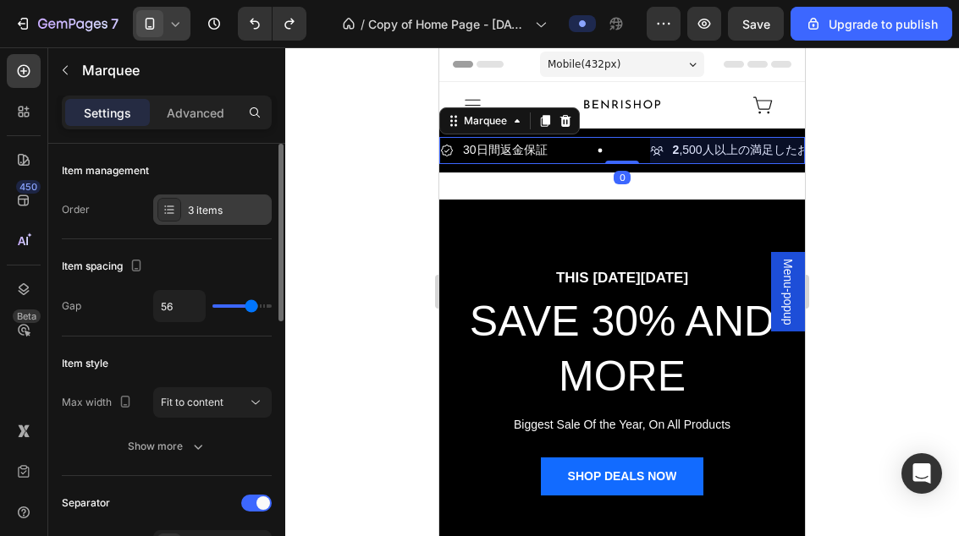
click at [179, 211] on div at bounding box center [169, 210] width 24 height 24
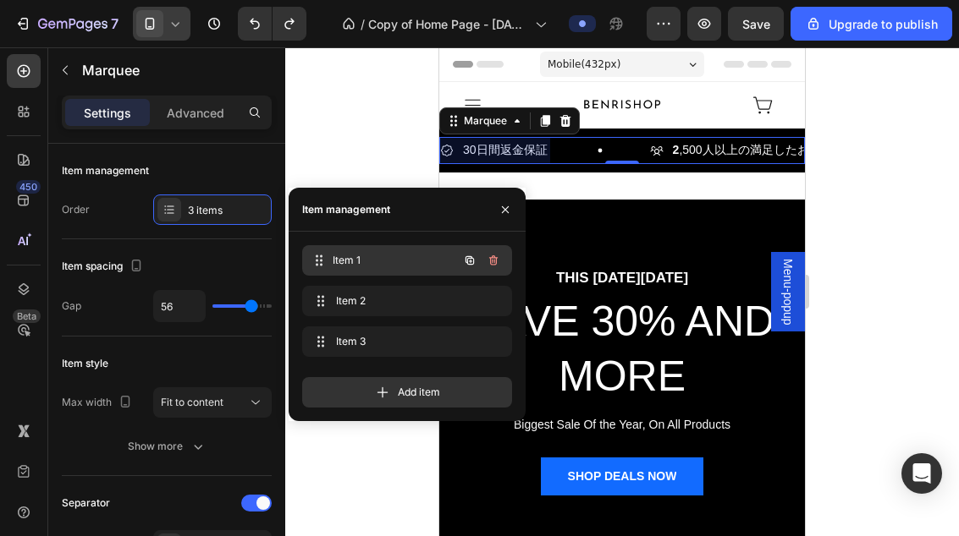
click at [387, 270] on div "Item 1 Item 1" at bounding box center [383, 261] width 149 height 24
click at [472, 150] on div at bounding box center [495, 150] width 110 height 26
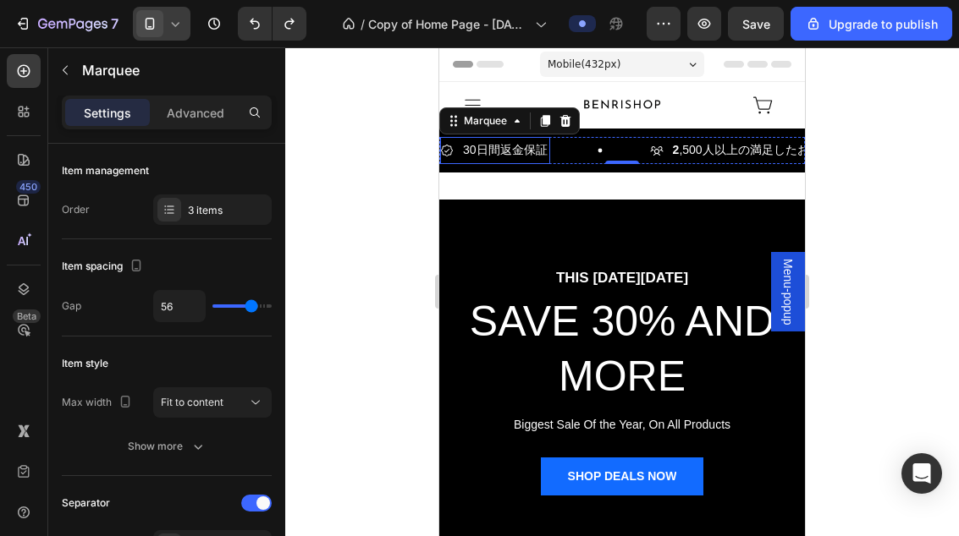
click at [487, 151] on p "30日間返金保証" at bounding box center [505, 150] width 85 height 21
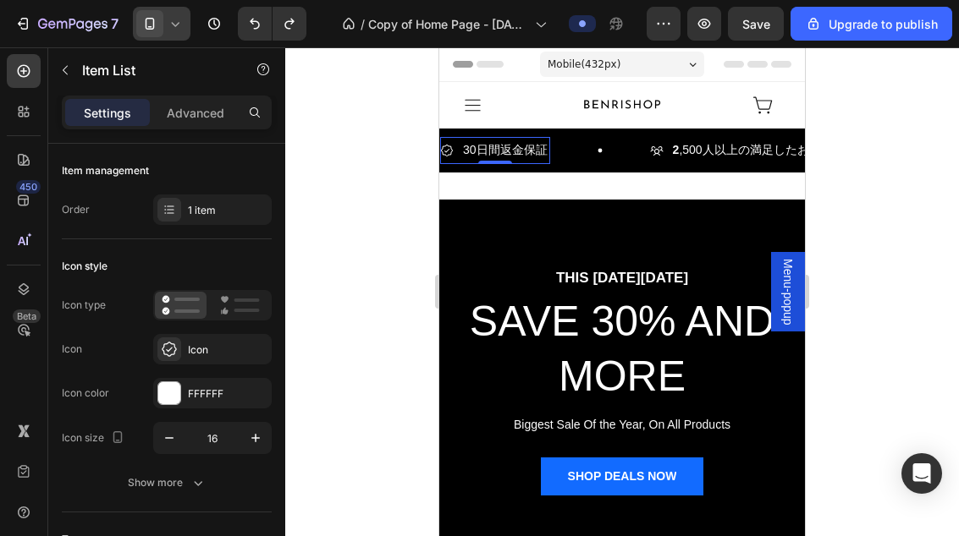
click at [487, 151] on p "30日間返金保証" at bounding box center [505, 150] width 85 height 21
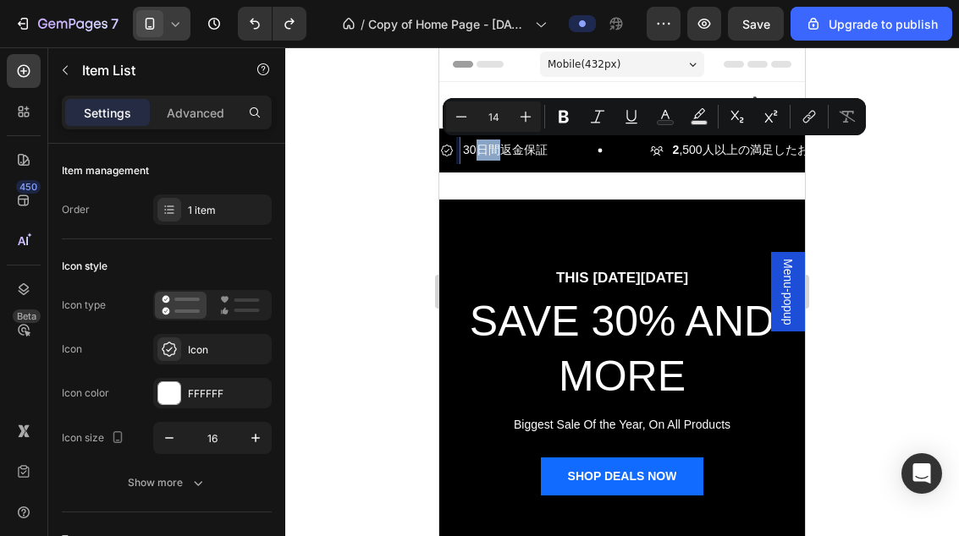
click at [487, 151] on p "30日間返金保証" at bounding box center [505, 150] width 85 height 21
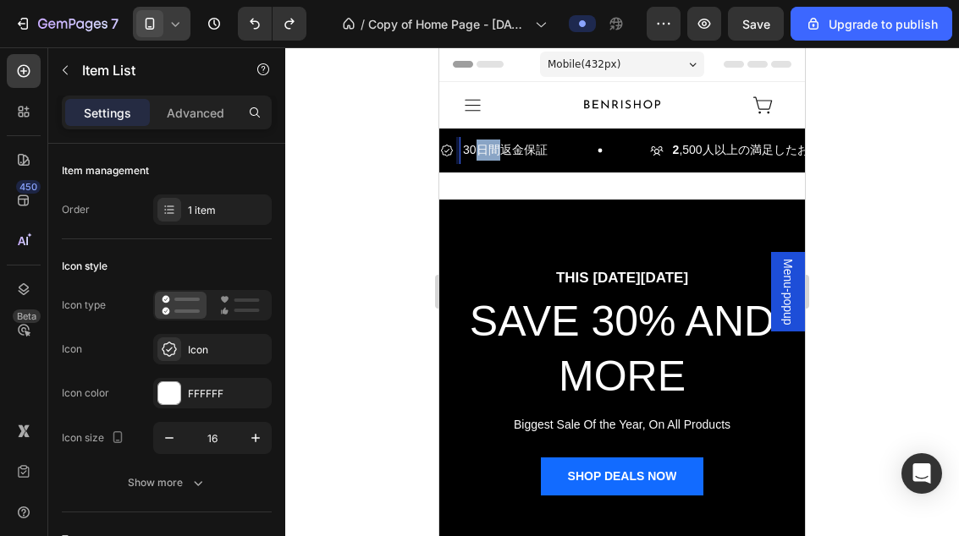
click at [487, 151] on p "30日間返金保証" at bounding box center [505, 150] width 85 height 21
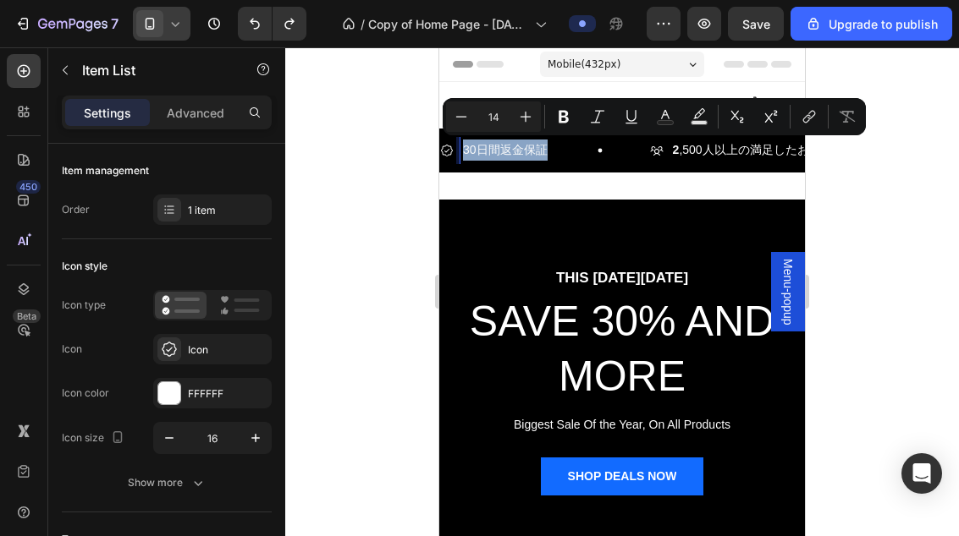
click at [487, 151] on p "30日間返金保証" at bounding box center [505, 150] width 85 height 21
click at [528, 156] on p "30日間返金保証" at bounding box center [505, 150] width 85 height 21
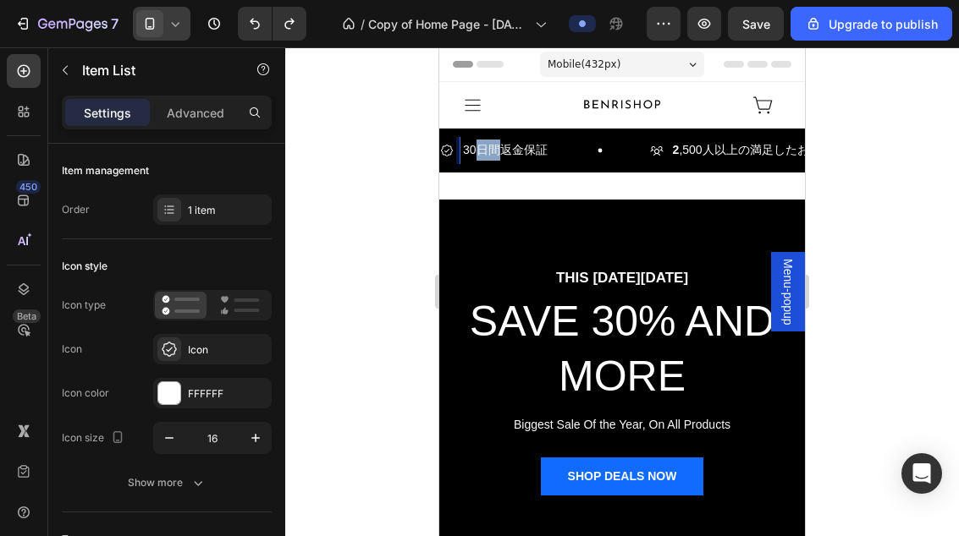
click at [530, 151] on p "30日間返金保証" at bounding box center [505, 150] width 85 height 21
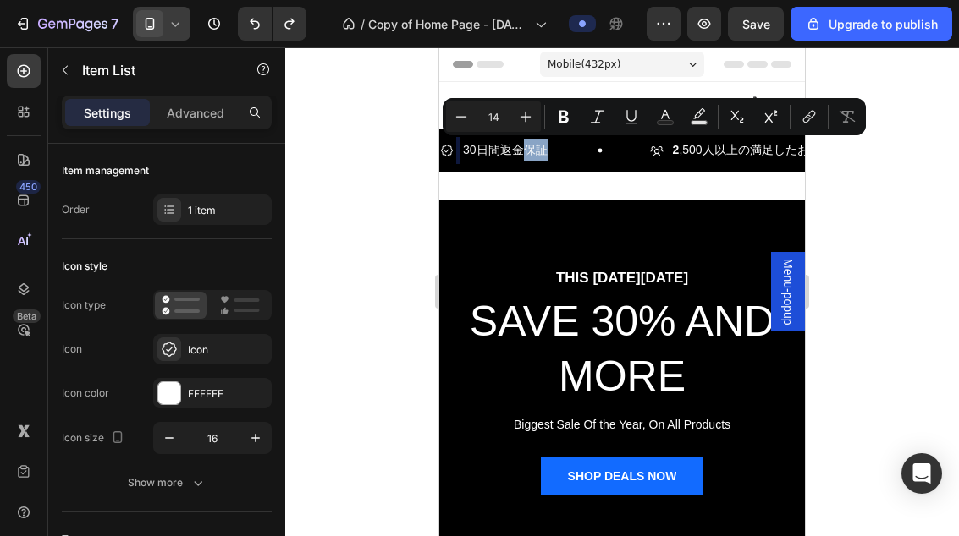
click at [509, 161] on p "30日間返金保証" at bounding box center [505, 150] width 85 height 21
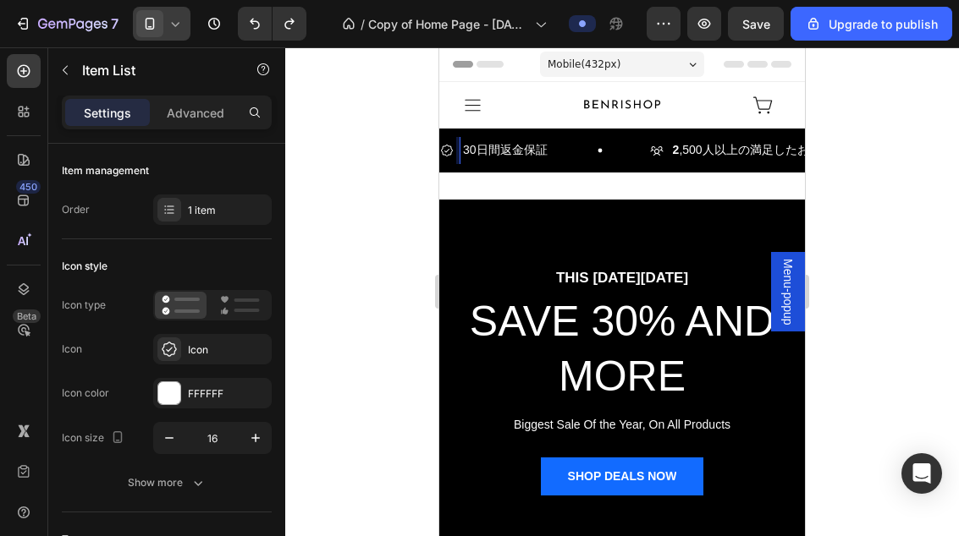
click at [509, 161] on p "30日間返金保証" at bounding box center [505, 150] width 85 height 21
click at [517, 150] on p "30日間返金保証" at bounding box center [505, 150] width 85 height 21
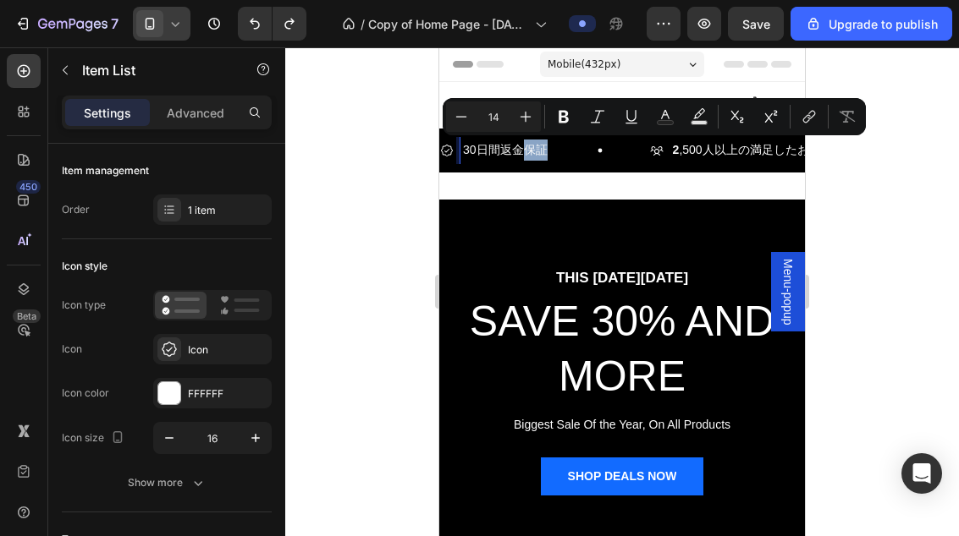
click at [488, 146] on p "30日間返金保証" at bounding box center [505, 150] width 85 height 21
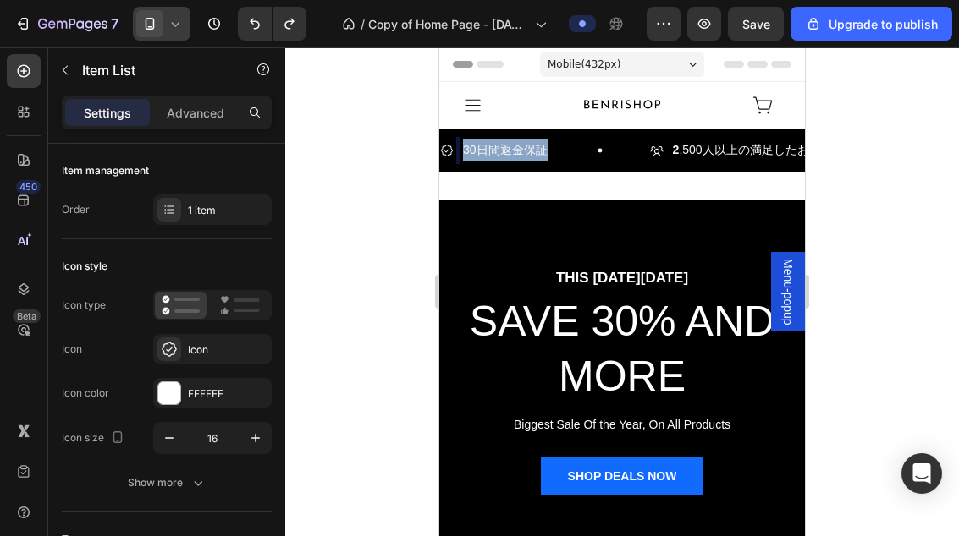
click at [490, 146] on p "30日間返金保証" at bounding box center [505, 150] width 85 height 21
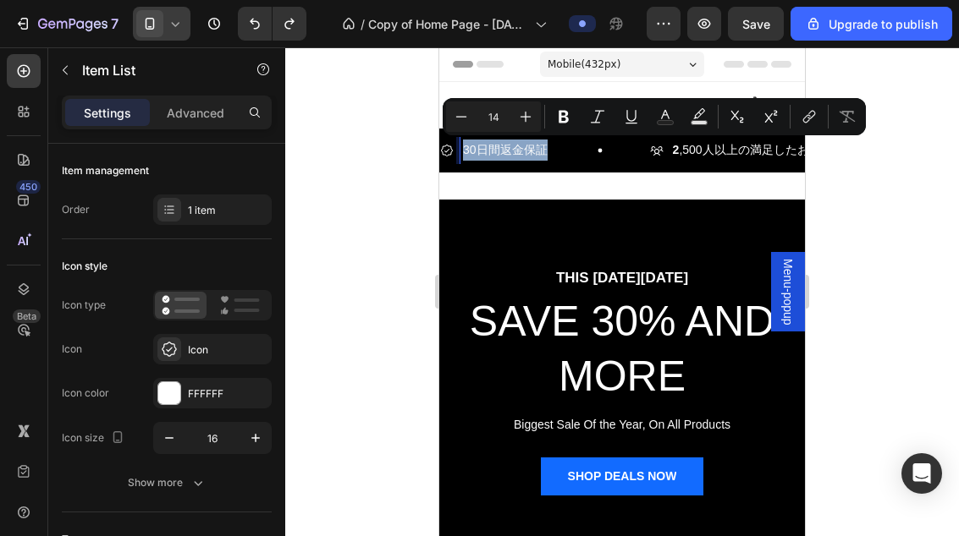
copy p "30日間返金保証"
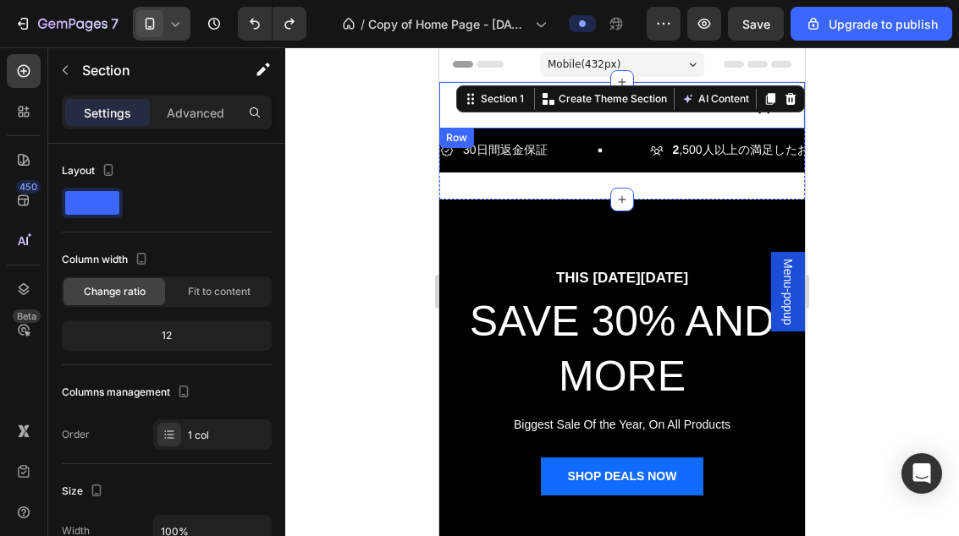
click at [870, 195] on div at bounding box center [621, 291] width 673 height 489
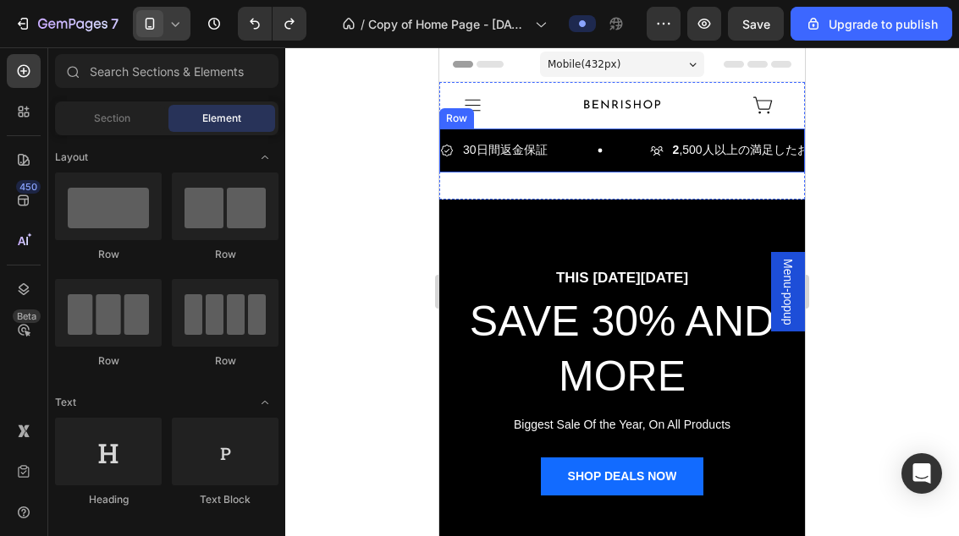
click at [636, 171] on div "30日間返金保証 Item List 2 ,500人以上の満足したお客様 Item List 信頼される日本全国のお客様にご利用いただいています Item L…" at bounding box center [622, 150] width 366 height 43
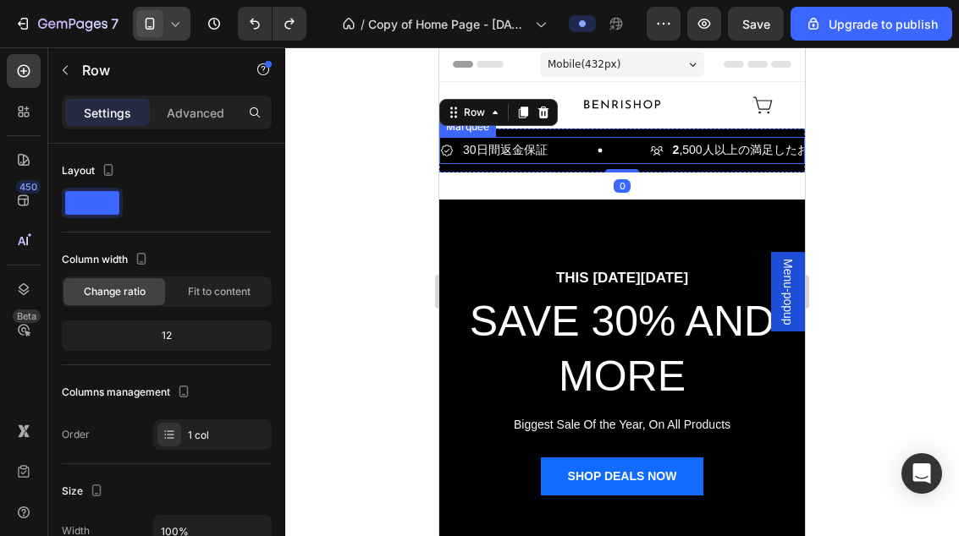
click at [558, 152] on div "30日間返金保証 Item List" at bounding box center [545, 150] width 210 height 26
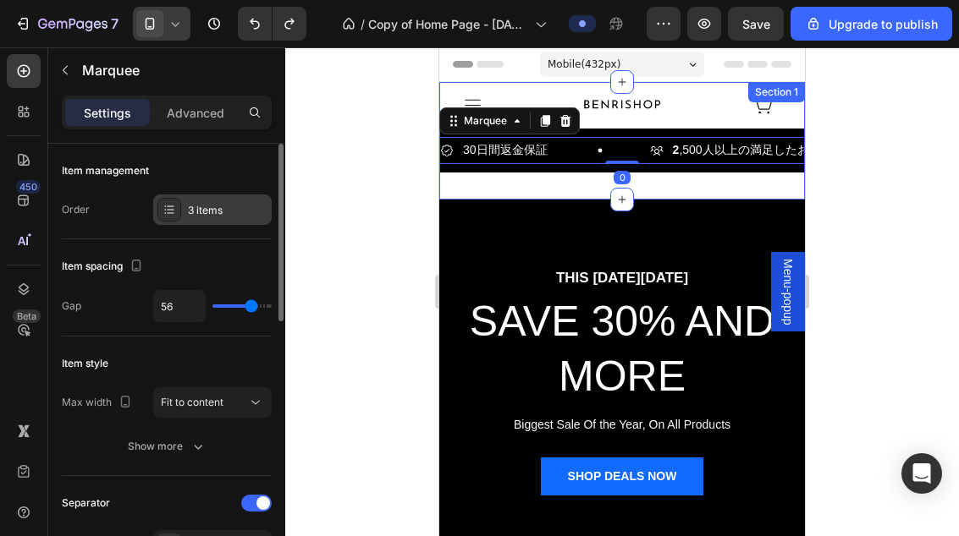
click at [206, 220] on div "3 items" at bounding box center [212, 210] width 118 height 30
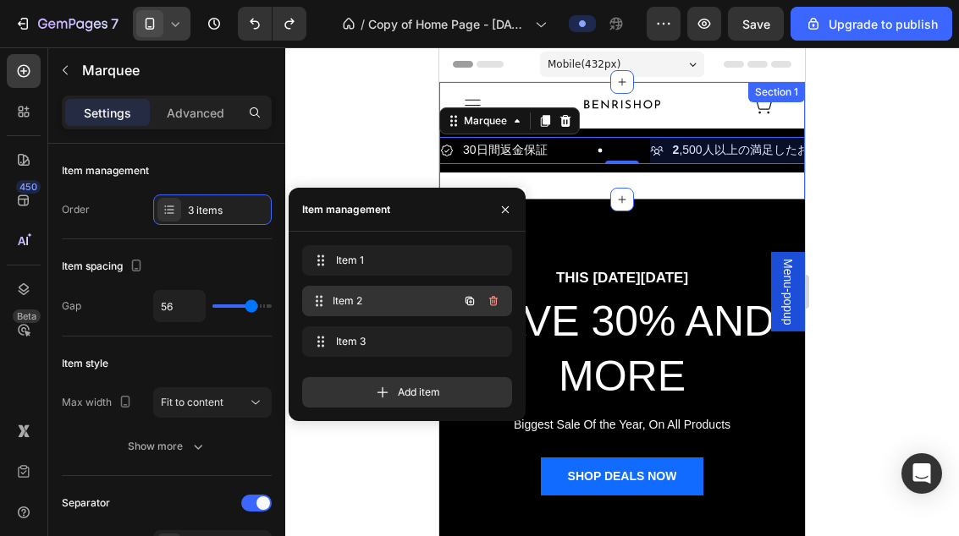
click at [390, 299] on span "Item 2" at bounding box center [395, 301] width 125 height 15
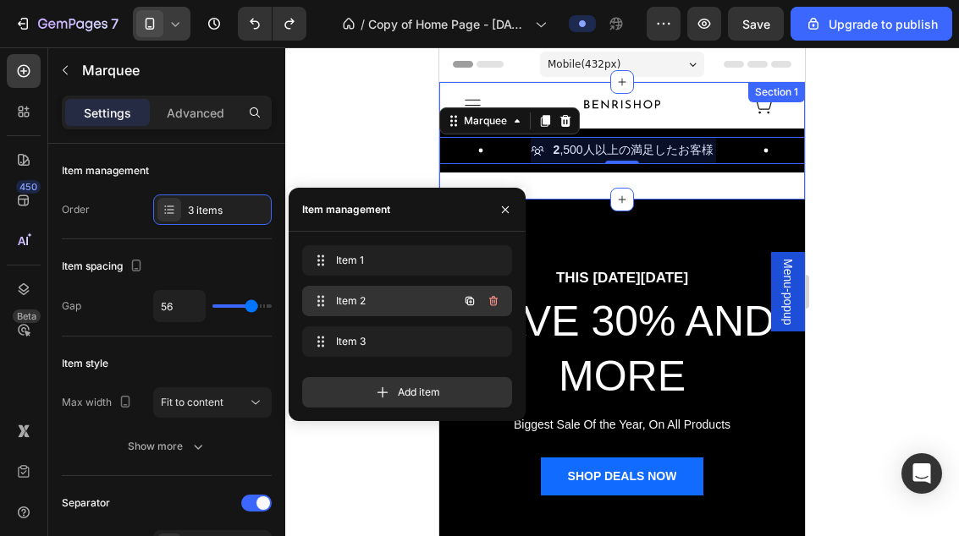
scroll to position [0, 120]
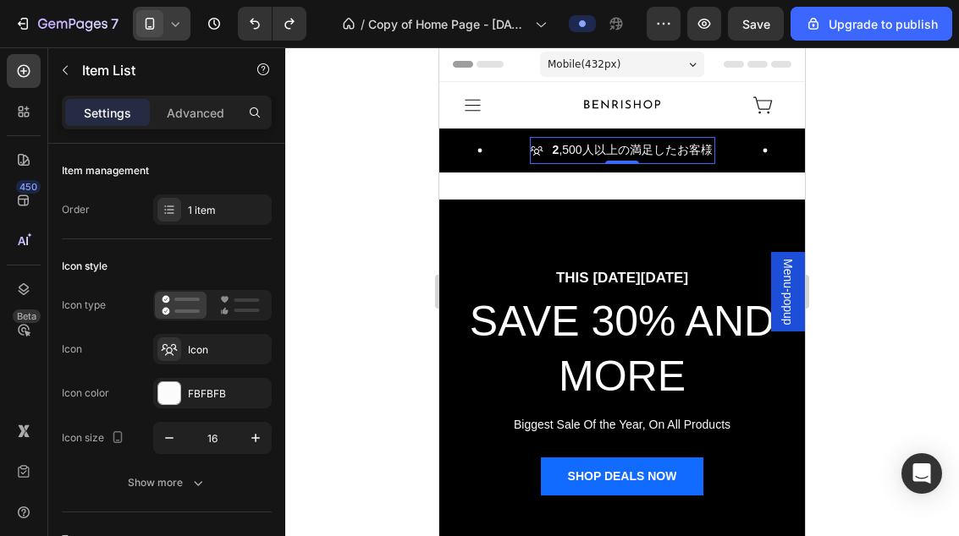
click at [651, 151] on p "2 ,500人以上の満足したお客様" at bounding box center [632, 150] width 160 height 21
click at [651, 150] on p "2 ,500人以上の満足したお客様" at bounding box center [632, 150] width 160 height 21
click at [648, 146] on p "2 ,500人以上の満足したお客様" at bounding box center [632, 150] width 160 height 21
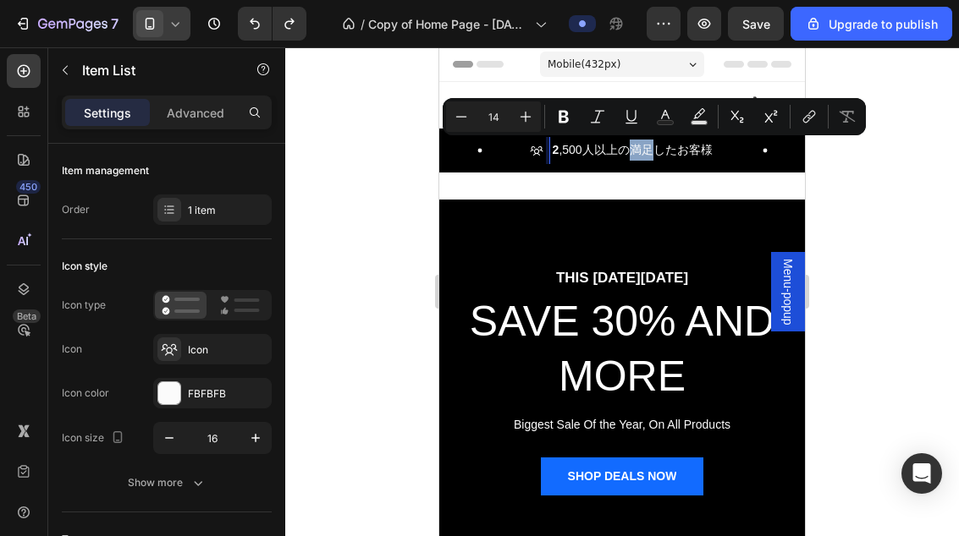
click at [596, 139] on div "2 ,500人以上の満足したお客様" at bounding box center [632, 150] width 165 height 26
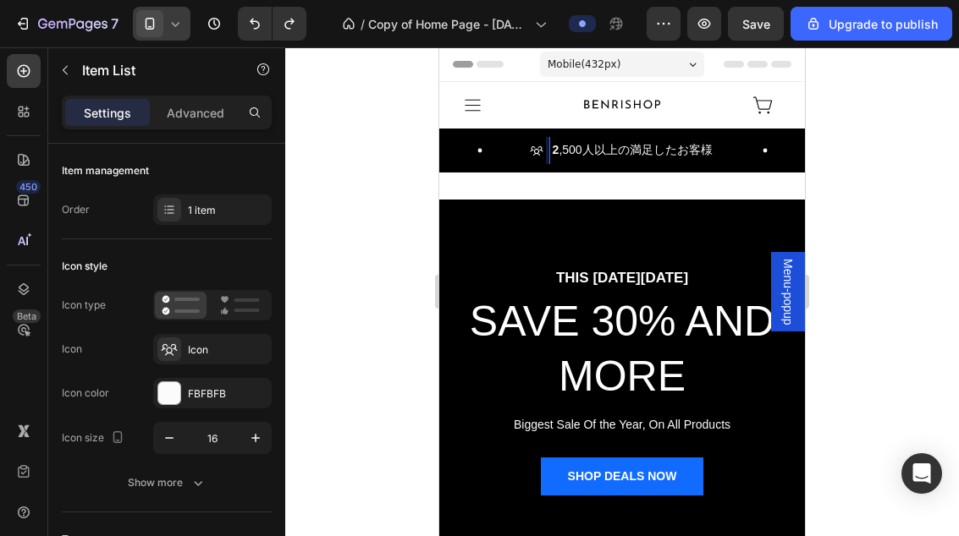
click at [595, 138] on div "2 ,500人以上の満足したお客様" at bounding box center [632, 150] width 165 height 26
click at [592, 151] on p "2 ,500人以上の満足したお客様" at bounding box center [632, 150] width 160 height 21
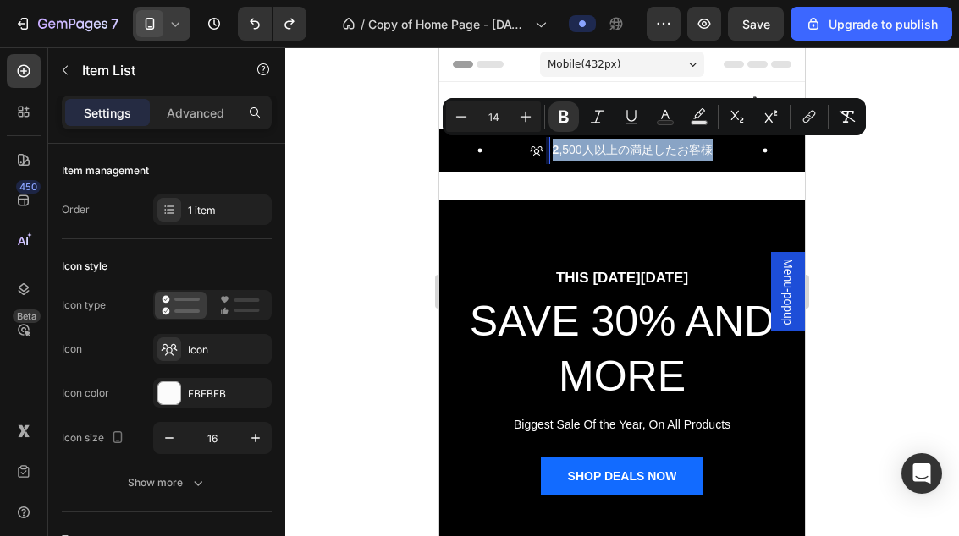
copy p "2 ,500人以上の満足したお客様"
click at [914, 85] on div at bounding box center [621, 291] width 673 height 489
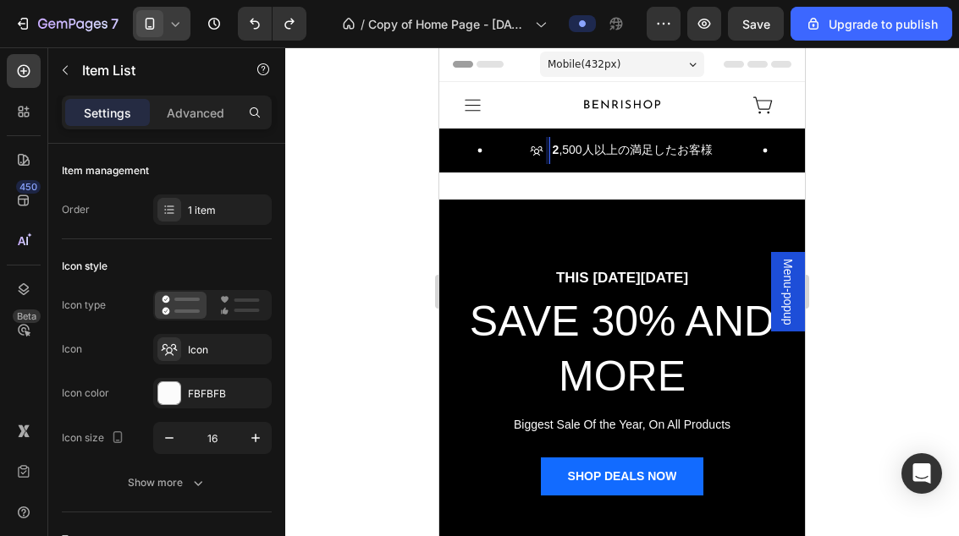
click at [631, 149] on p "2 ,500人以上の満足したお客様" at bounding box center [632, 150] width 160 height 21
click at [631, 148] on p "2 ,500人以上の満足したお客様" at bounding box center [632, 150] width 160 height 21
click at [630, 144] on p "2 ,500人以上の満足したお客様" at bounding box center [632, 150] width 160 height 21
click at [629, 144] on p "2 ,500人以上の満足したお客様" at bounding box center [632, 150] width 160 height 21
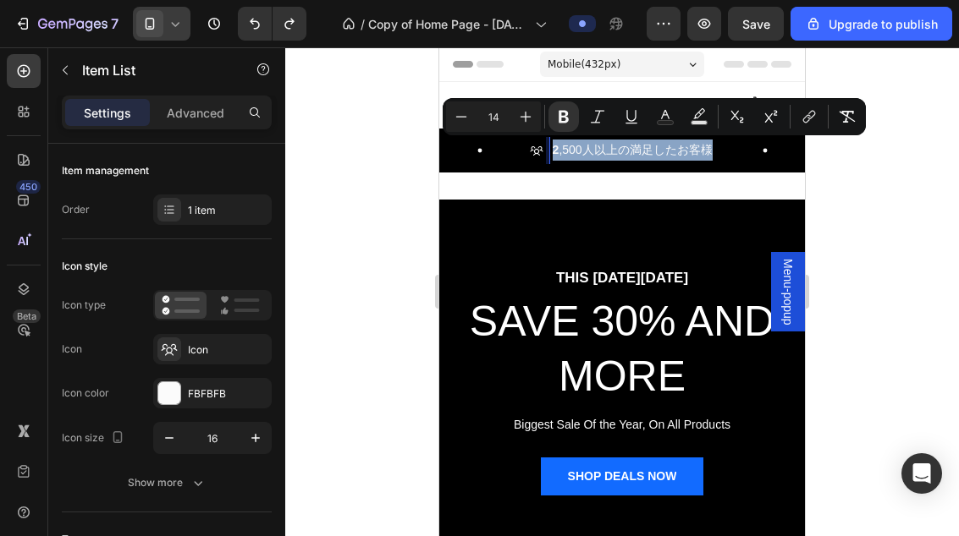
copy p "2 ,500人以上の満足したお客様"
click at [871, 215] on div at bounding box center [621, 291] width 673 height 489
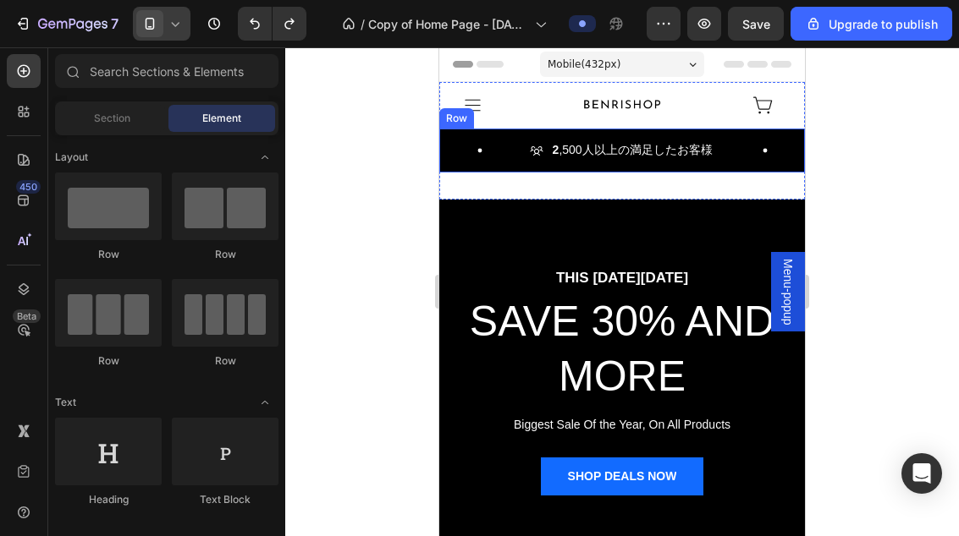
click at [715, 165] on div "30日間返金保証 Item List 2 ,500人以上の満足したお客様 Item List 信頼される日本全国のお客様にご利用いただいています Item L…" at bounding box center [622, 150] width 366 height 43
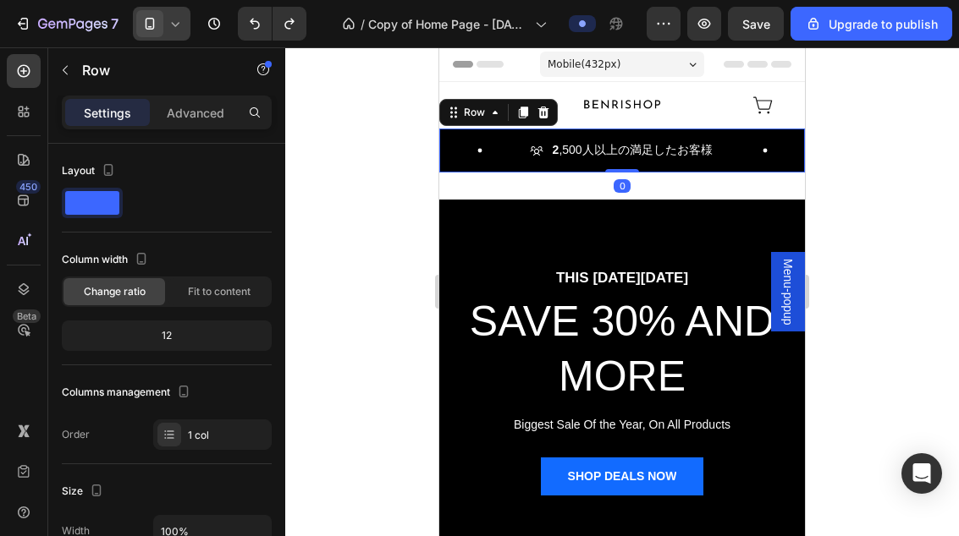
click at [539, 164] on div "30日間返金保証 Item List 2 ,500人以上の満足したお客様 Item List 信頼される日本全国のお客様にご利用いただいています Item L…" at bounding box center [622, 150] width 366 height 43
click at [580, 146] on p "2 ,500人以上の満足したお客様" at bounding box center [632, 150] width 160 height 21
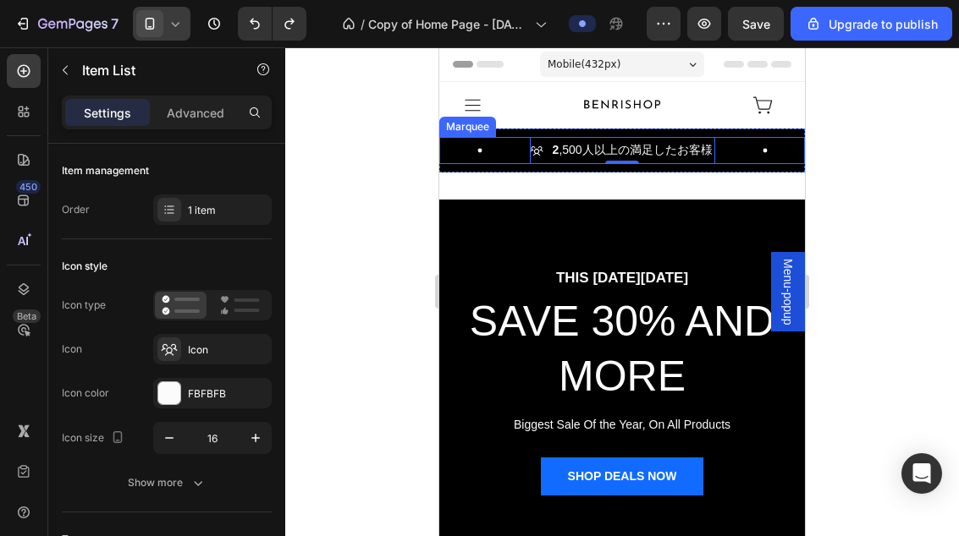
click at [749, 138] on div "2 ,500人以上の満足したお客様 Item List 0" at bounding box center [672, 150] width 285 height 26
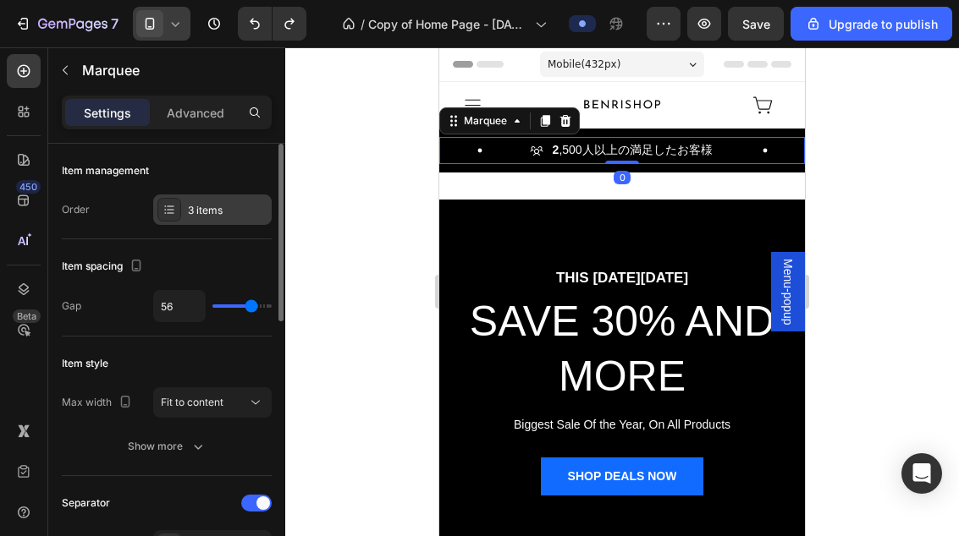
click at [195, 212] on div "3 items" at bounding box center [228, 210] width 80 height 15
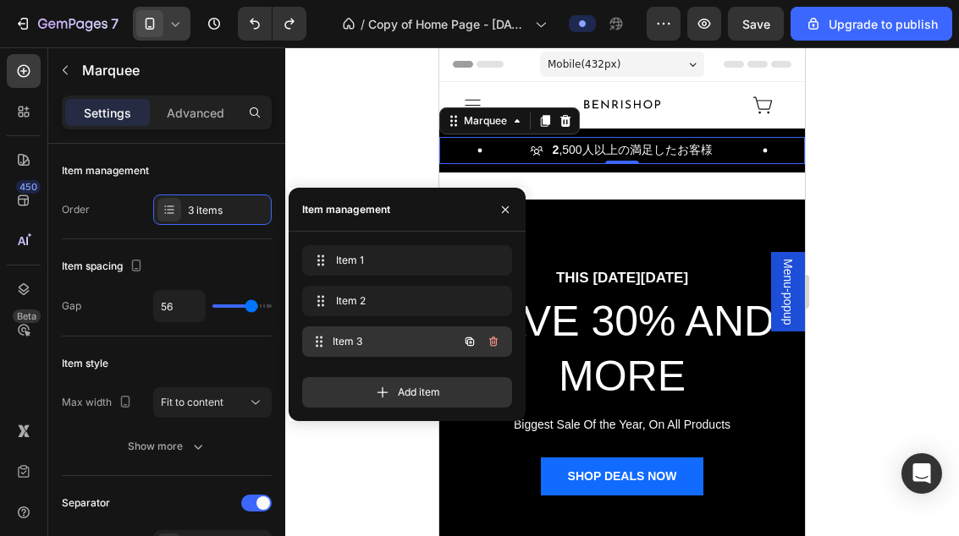
click at [360, 342] on span "Item 3" at bounding box center [395, 341] width 125 height 15
click at [361, 338] on span "Item 3" at bounding box center [384, 341] width 96 height 15
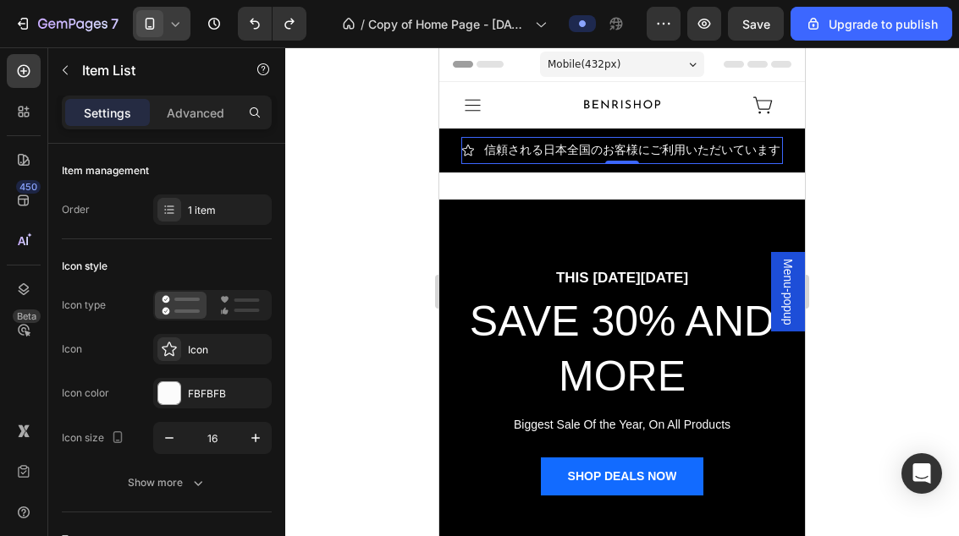
click at [655, 143] on p "信頼される日本全国のお客様にご利用いただいています" at bounding box center [632, 150] width 296 height 21
click at [649, 146] on p "信頼される日本全国のお客様にご利用いただいています" at bounding box center [632, 150] width 296 height 21
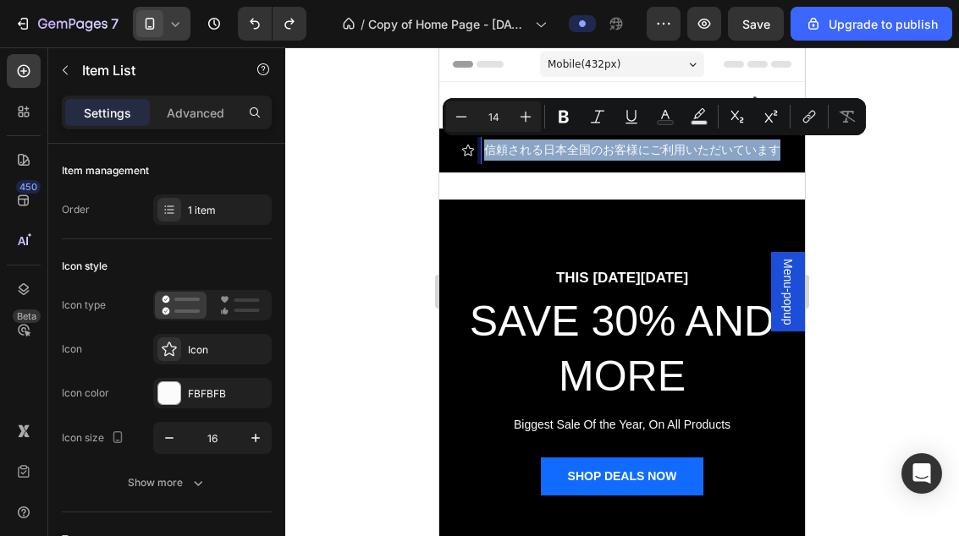
copy p "信頼される日本全国のお客様にご利用いただいています"
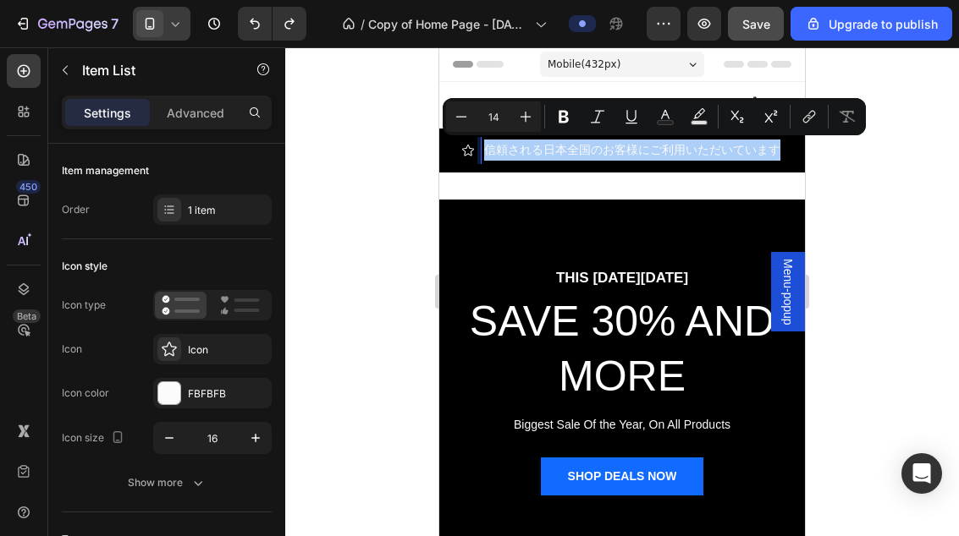
click at [761, 20] on span "Save" at bounding box center [756, 24] width 28 height 14
